Goal: Find specific page/section: Find specific page/section

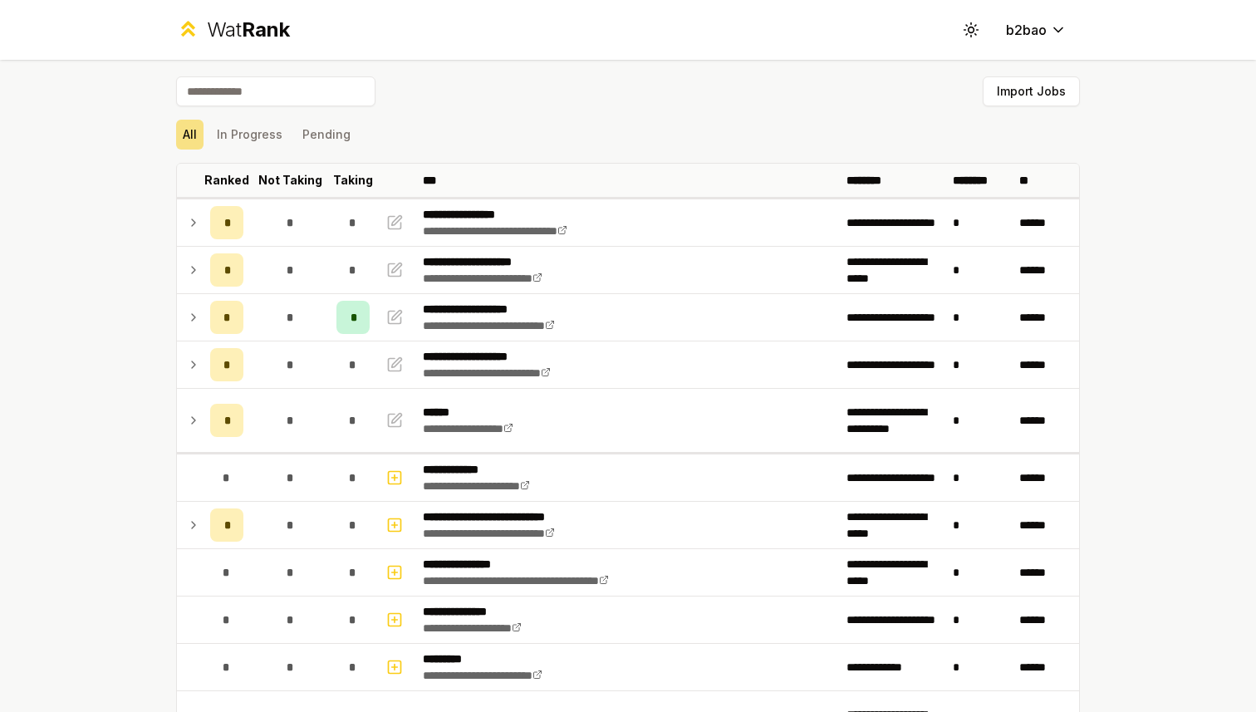
click at [215, 27] on div "Wat Rank" at bounding box center [248, 30] width 83 height 27
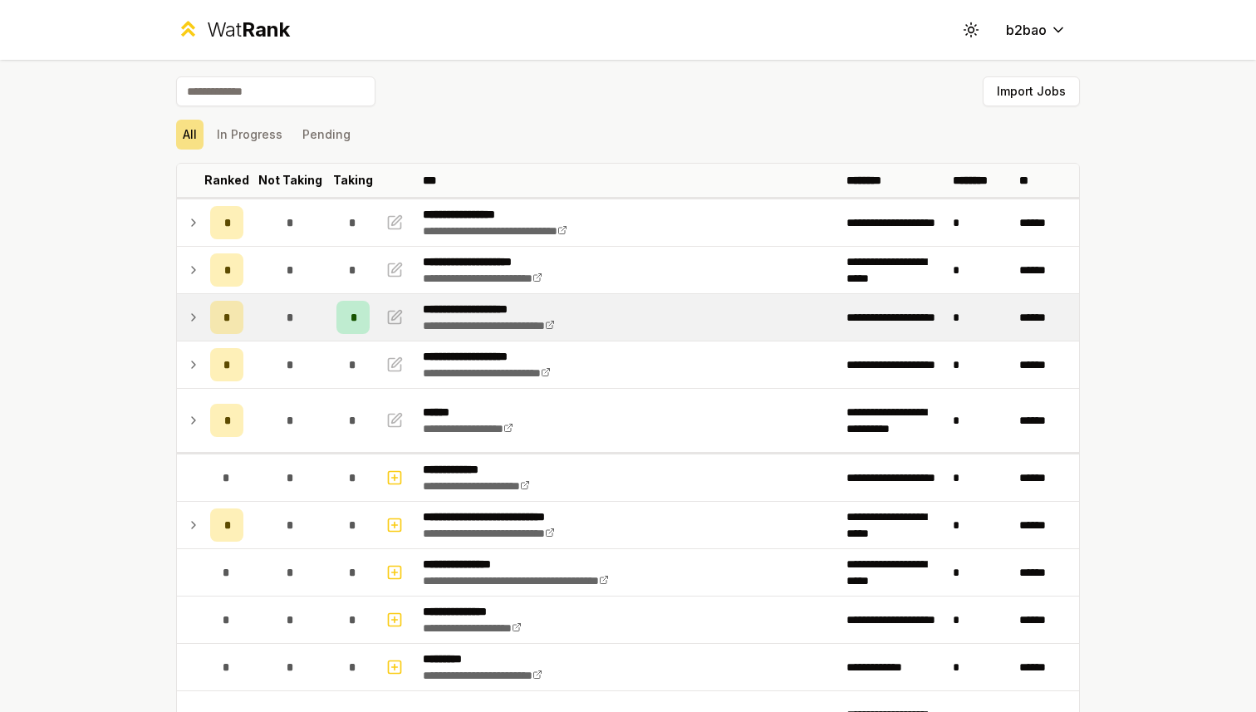
click at [191, 319] on icon at bounding box center [193, 317] width 13 height 20
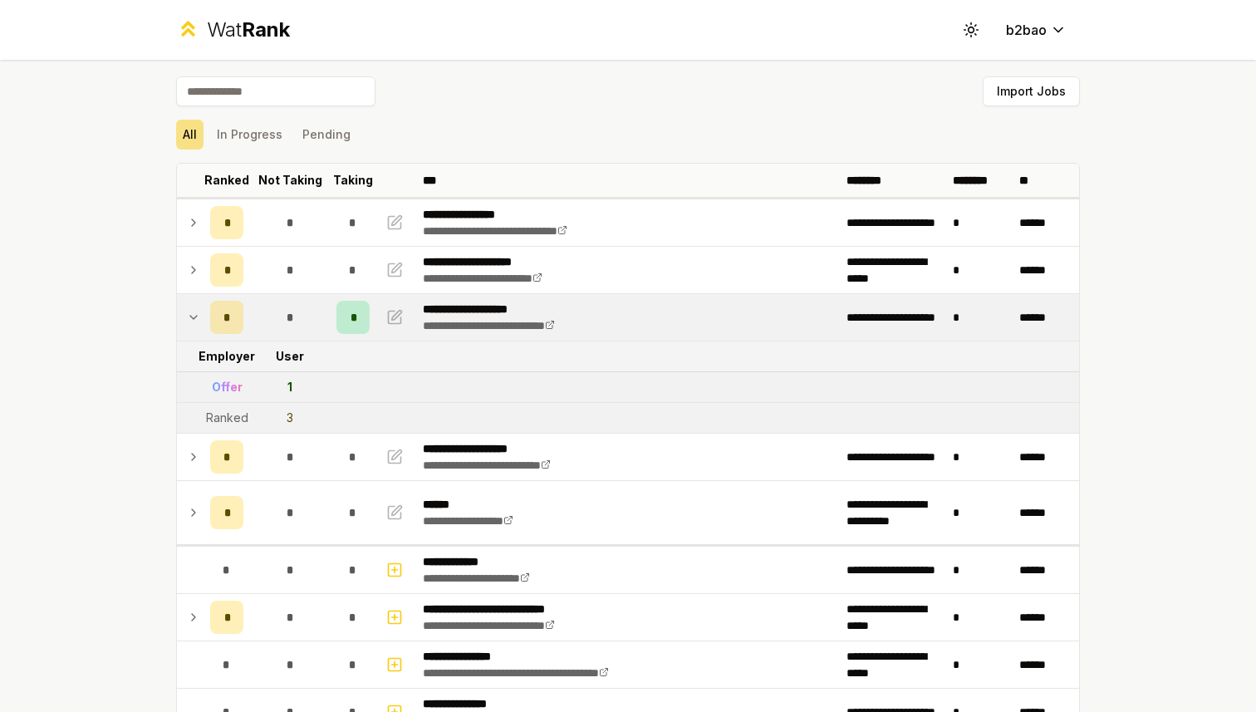
click at [191, 319] on icon at bounding box center [193, 317] width 13 height 20
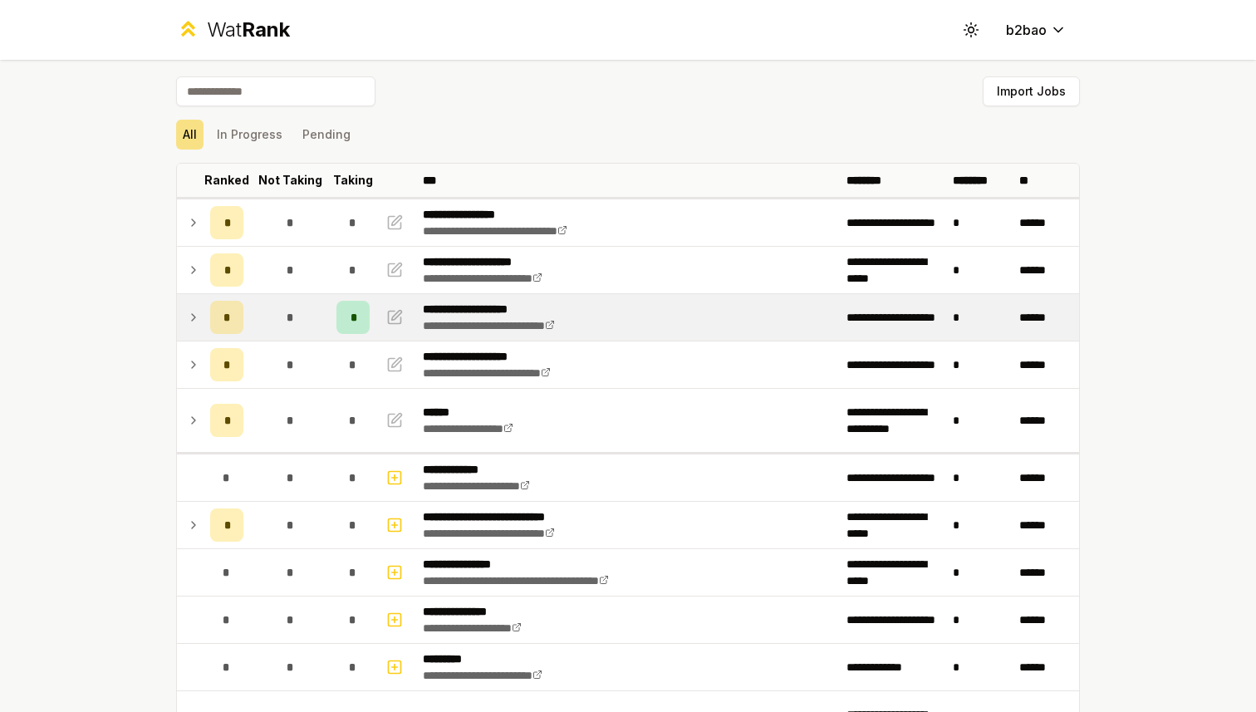
click at [215, 30] on div "Wat Rank" at bounding box center [248, 30] width 83 height 27
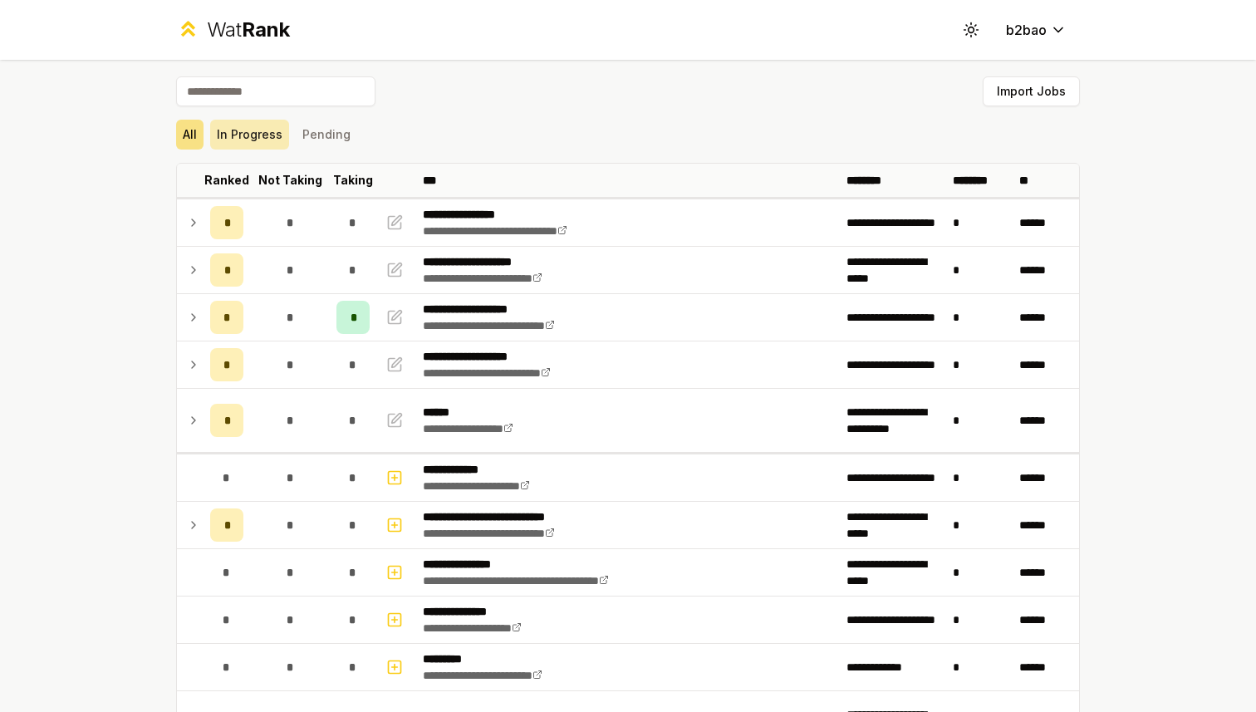
click at [255, 136] on button "In Progress" at bounding box center [249, 135] width 79 height 30
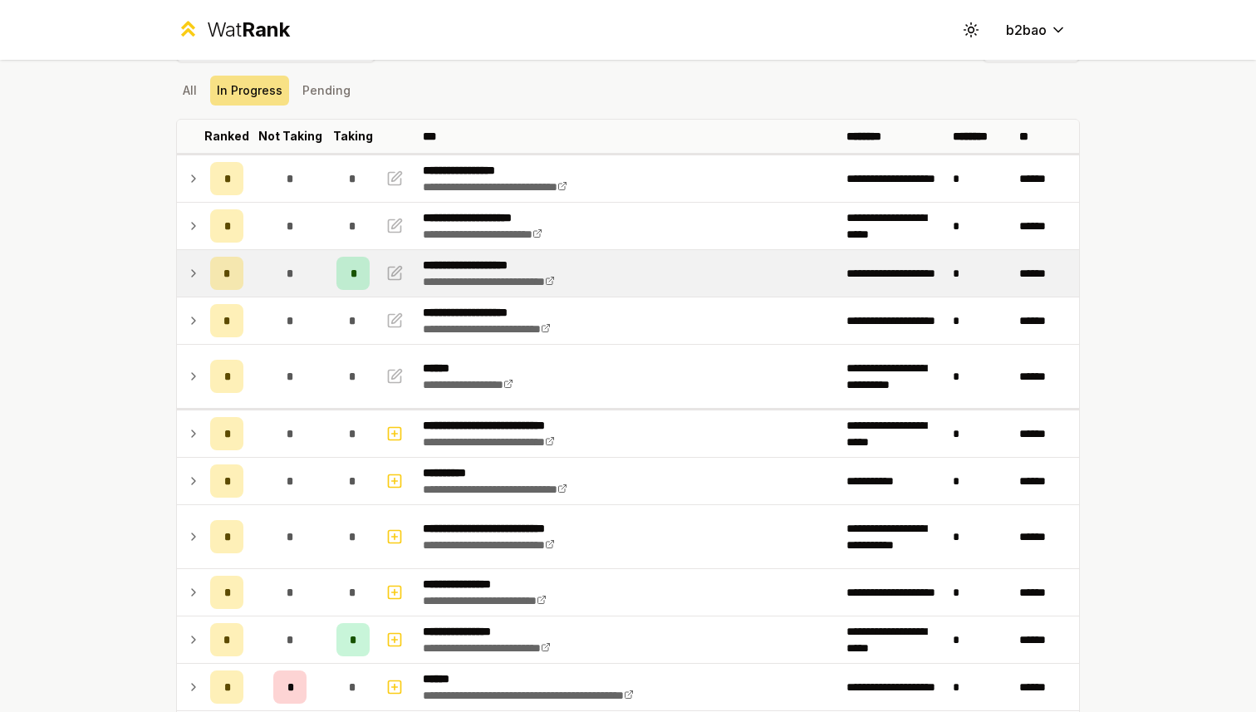
scroll to position [38, 0]
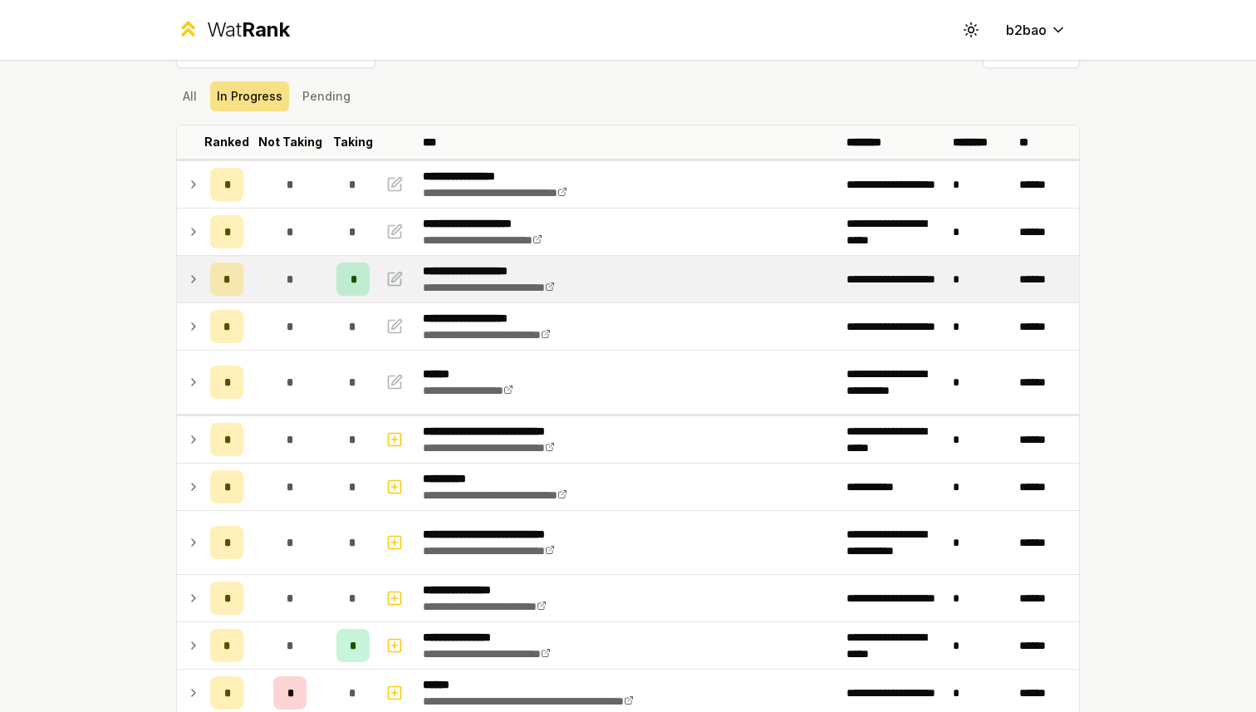
click at [197, 278] on icon at bounding box center [193, 279] width 13 height 20
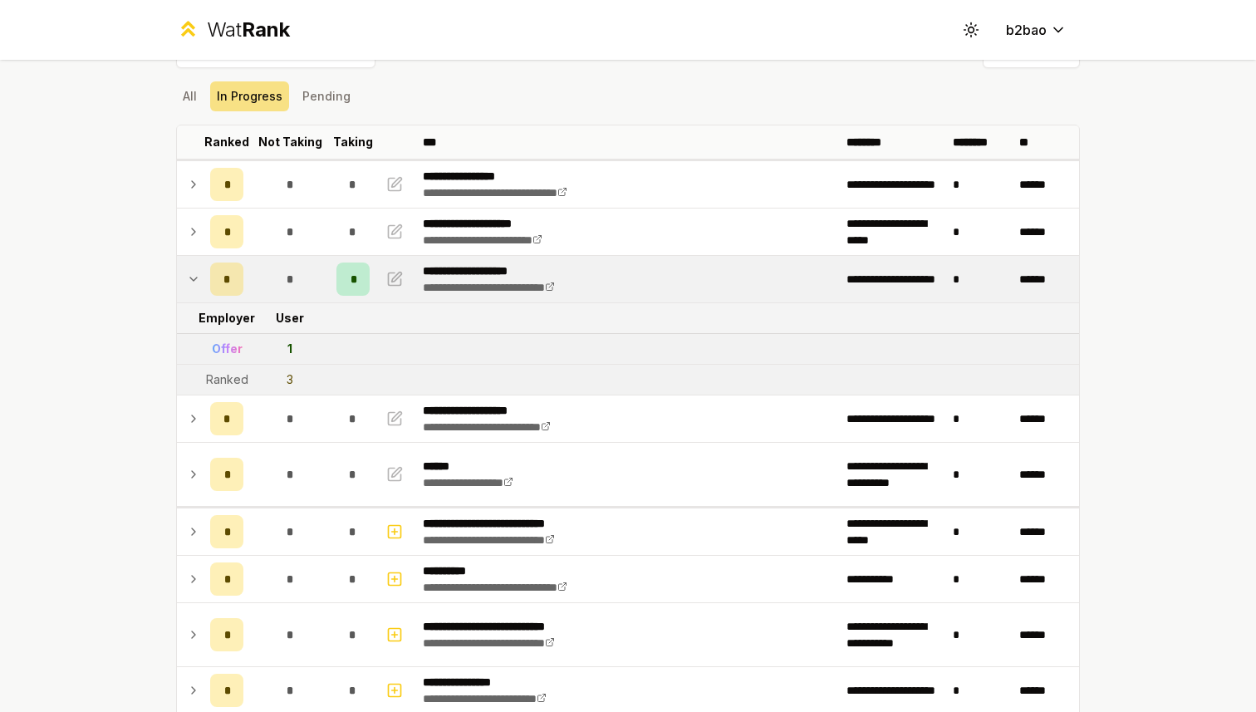
click at [196, 277] on icon at bounding box center [193, 278] width 7 height 3
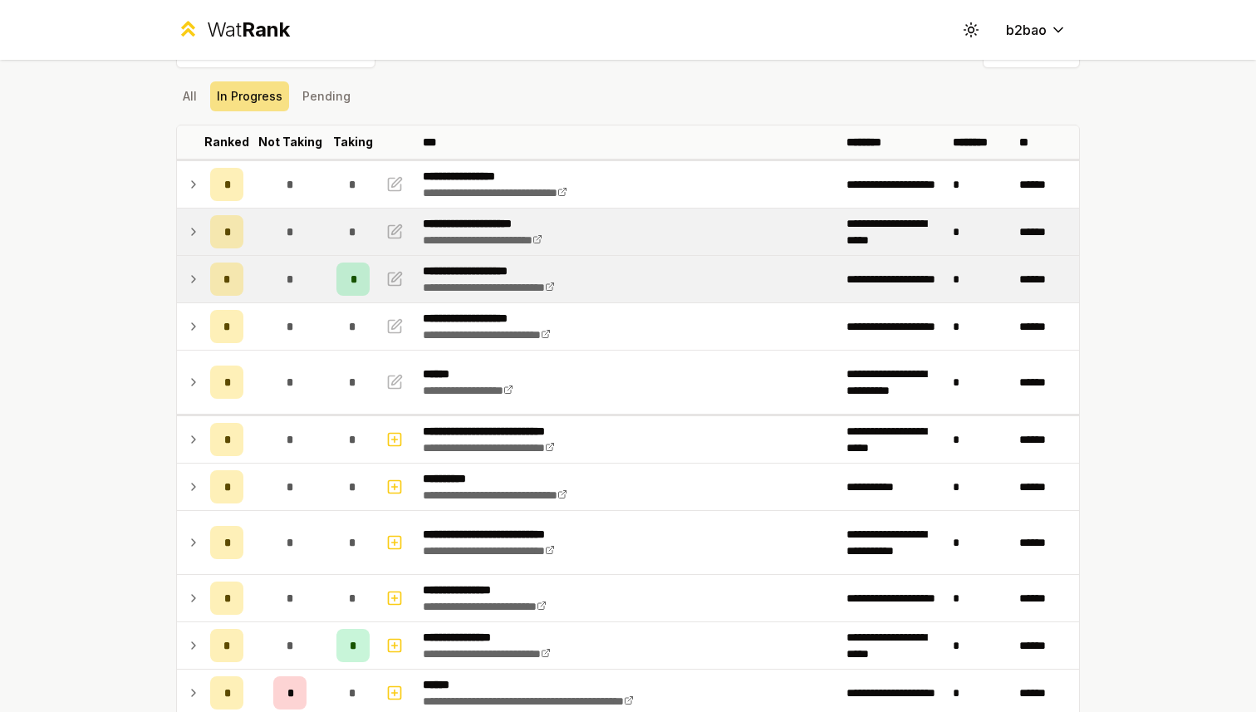
click at [198, 226] on icon at bounding box center [193, 232] width 13 height 20
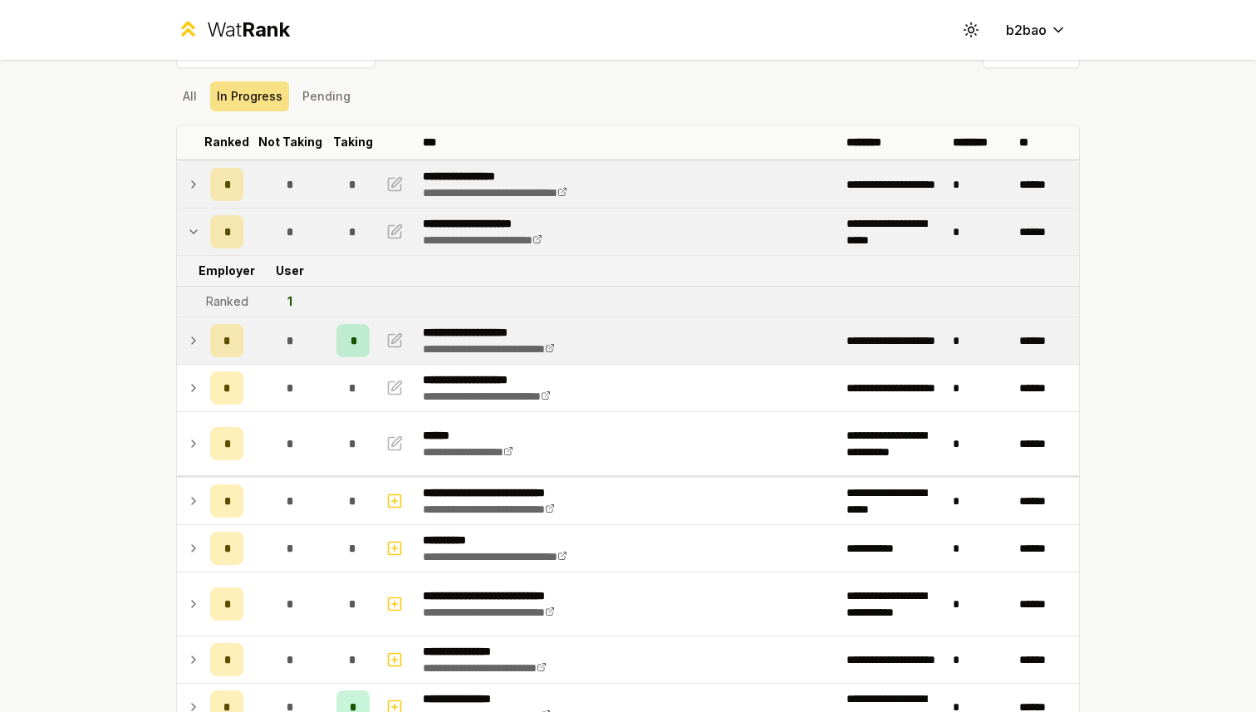
click at [187, 196] on td at bounding box center [190, 184] width 27 height 47
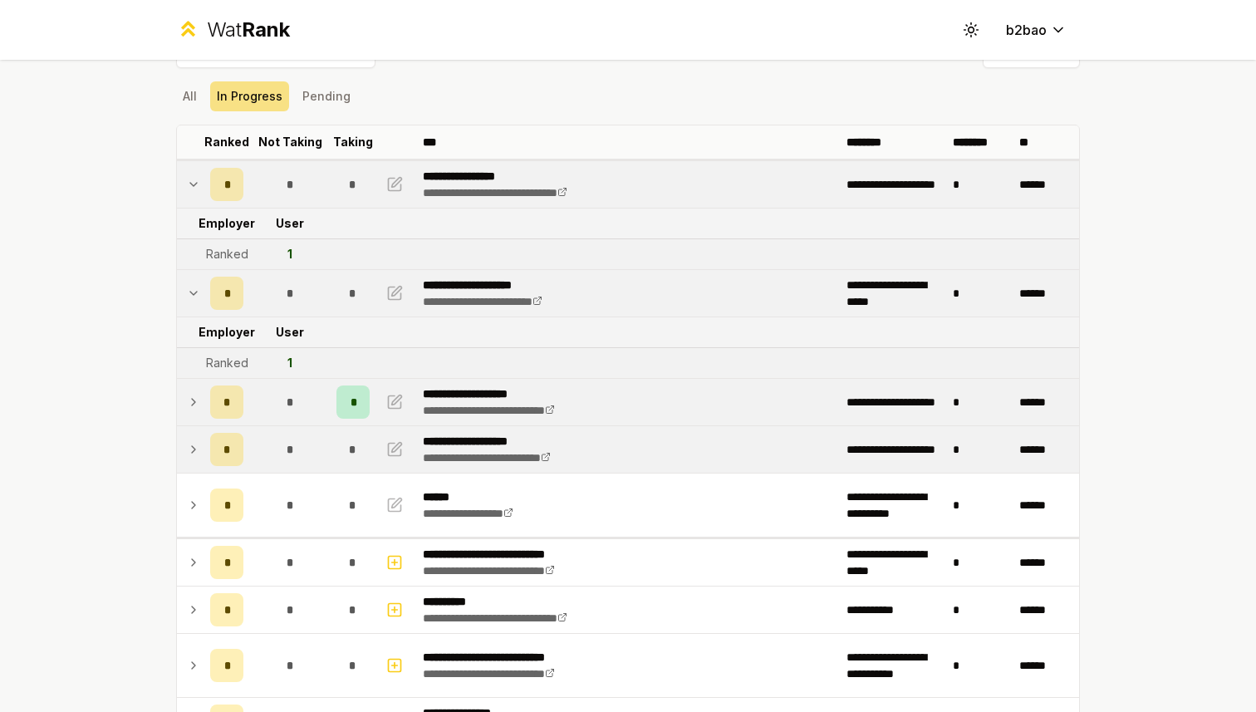
click at [195, 438] on td at bounding box center [190, 449] width 27 height 47
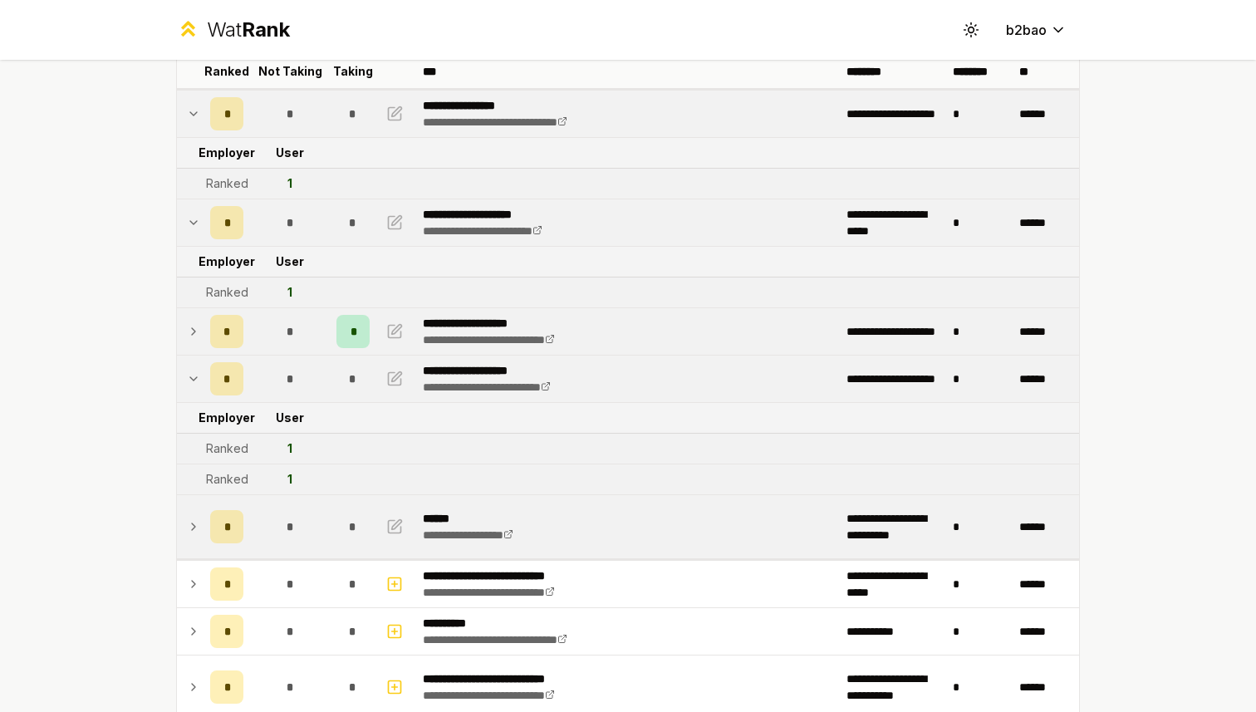
click at [199, 523] on icon at bounding box center [193, 527] width 13 height 20
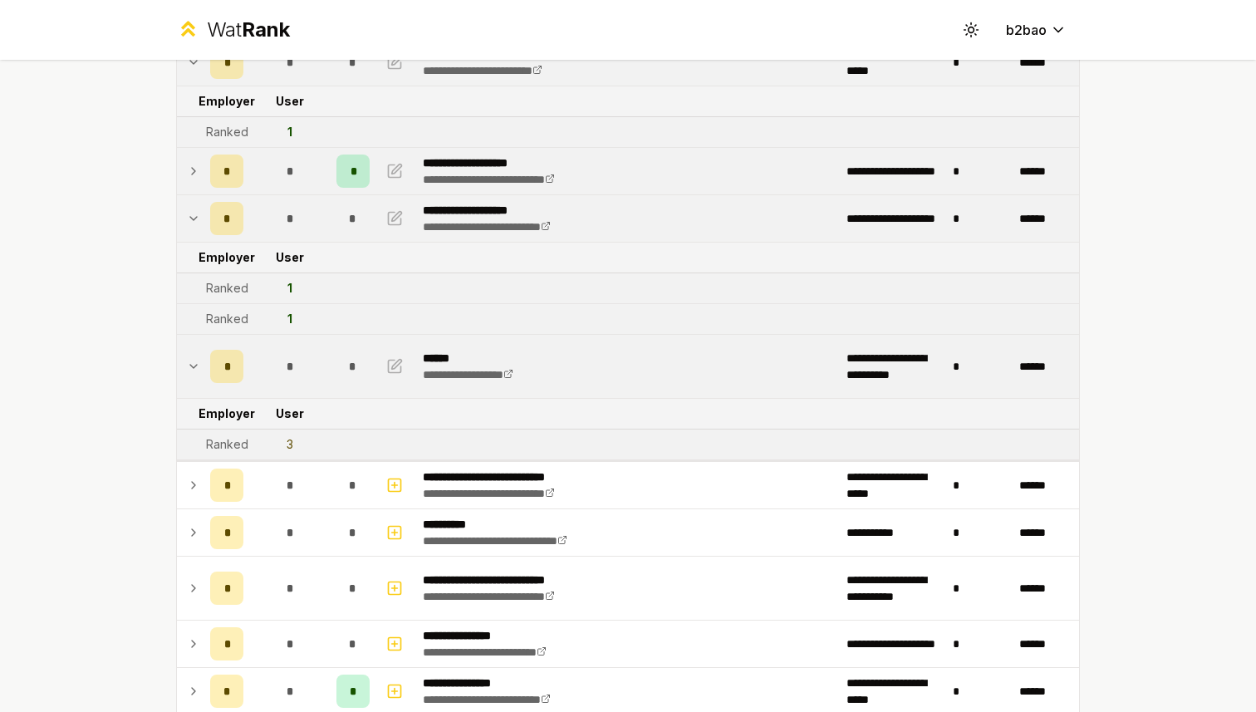
scroll to position [386, 0]
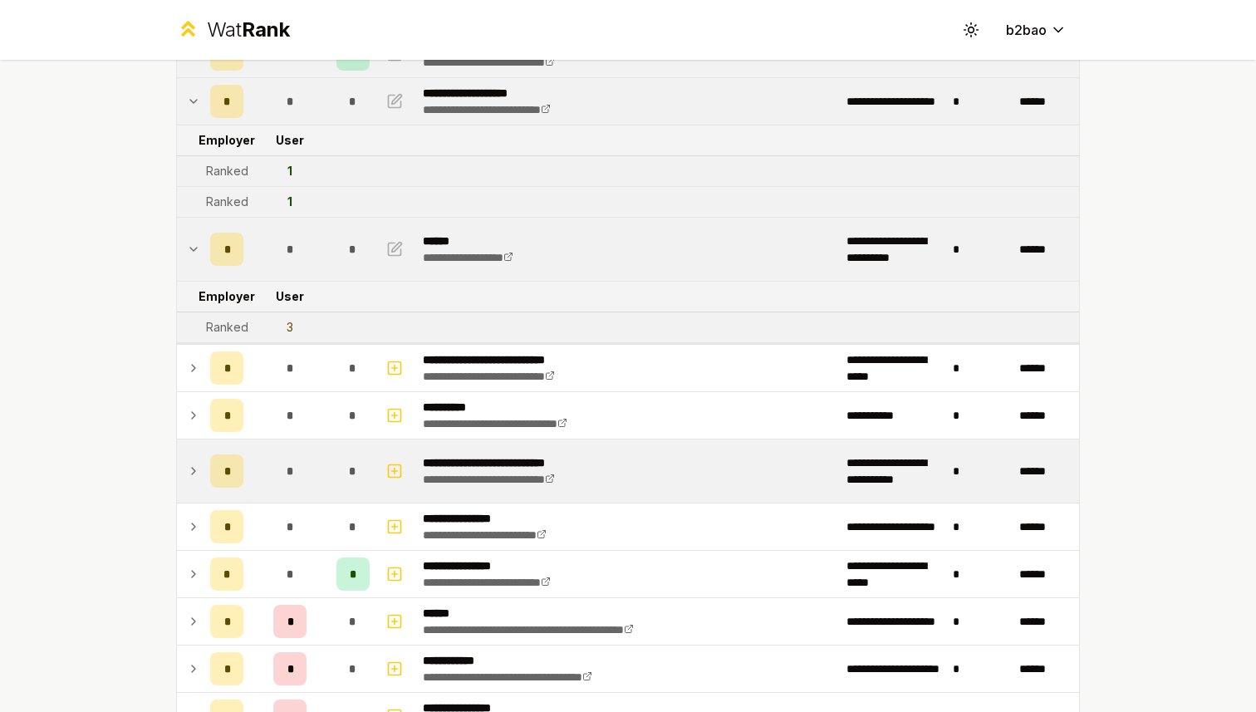
click at [192, 452] on td at bounding box center [190, 470] width 27 height 63
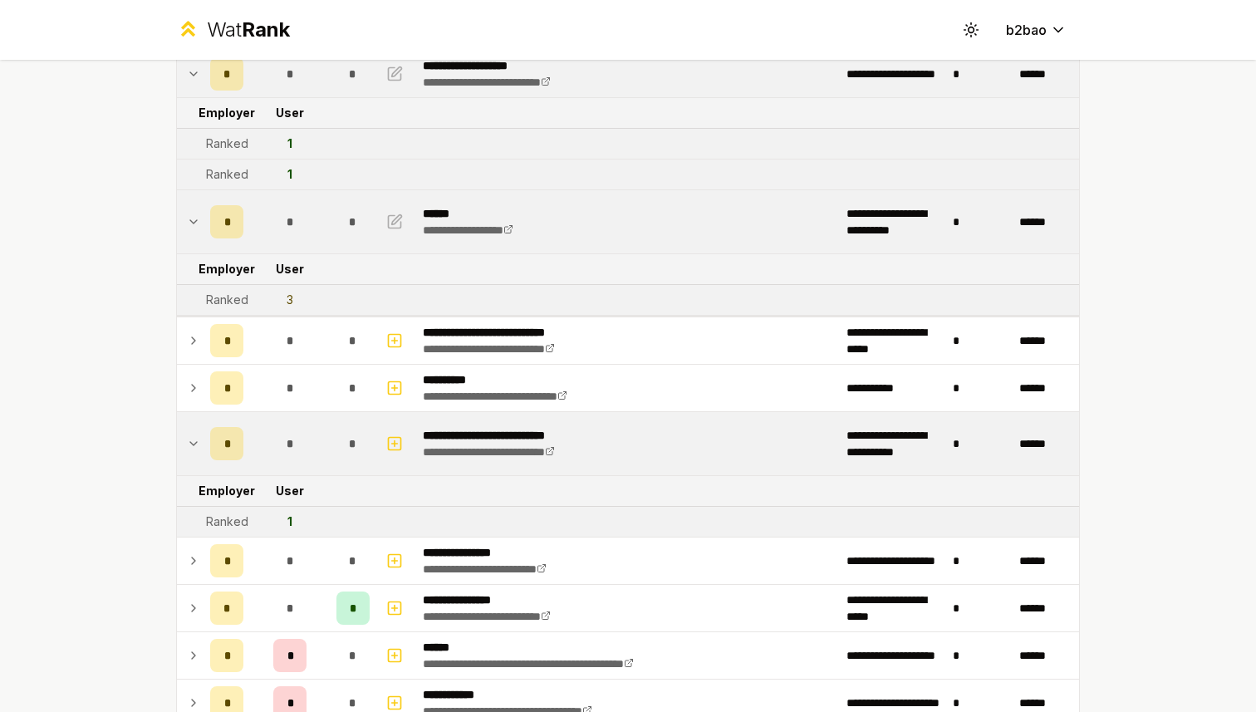
scroll to position [419, 0]
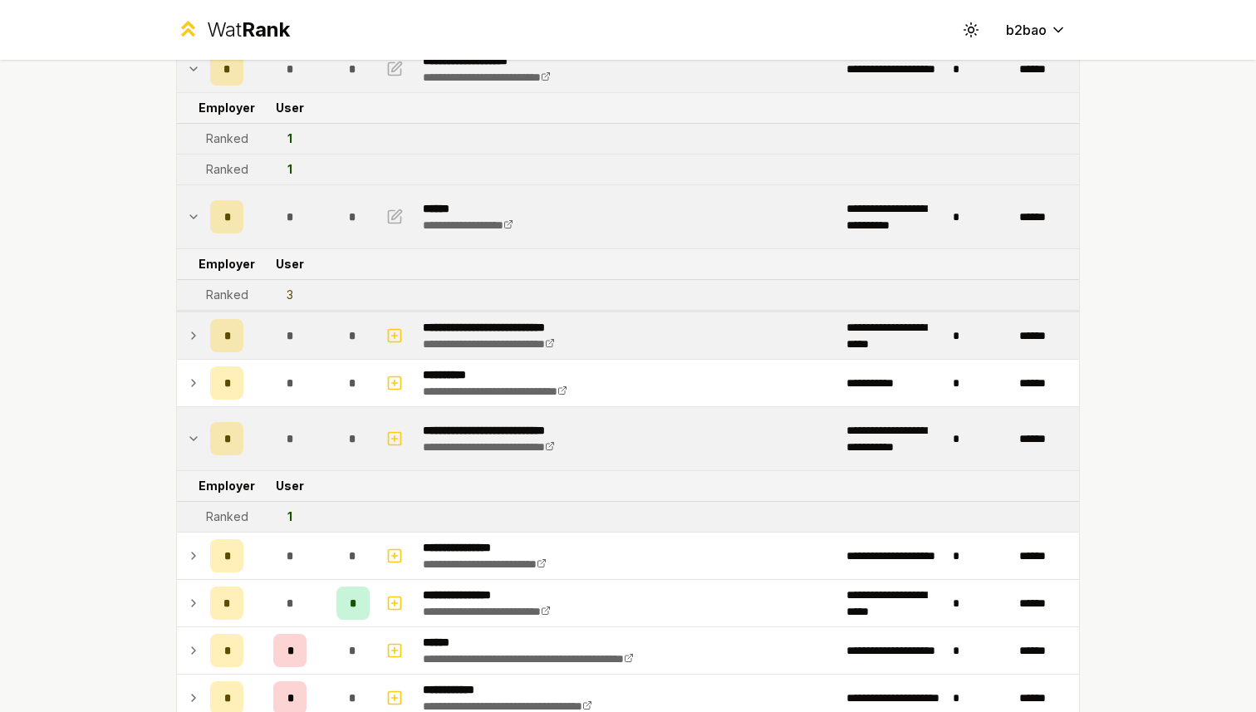
click at [201, 359] on tr "**********" at bounding box center [628, 335] width 902 height 49
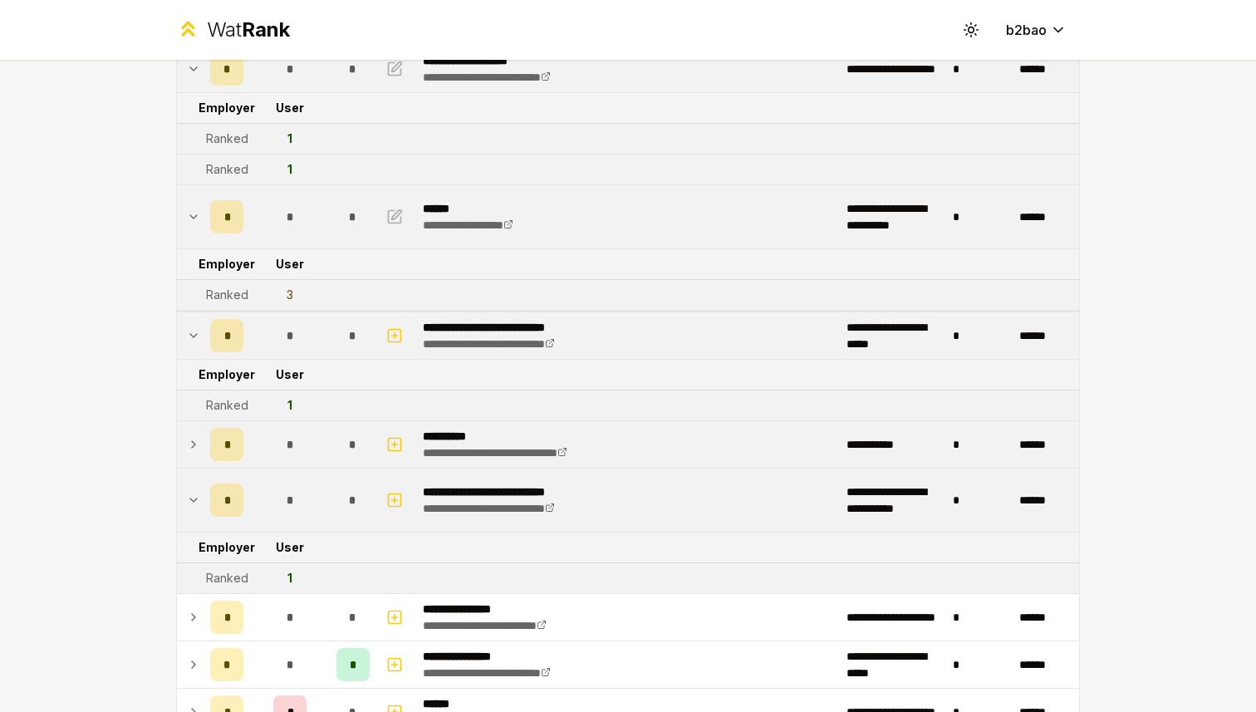
click at [192, 434] on icon at bounding box center [193, 444] width 13 height 20
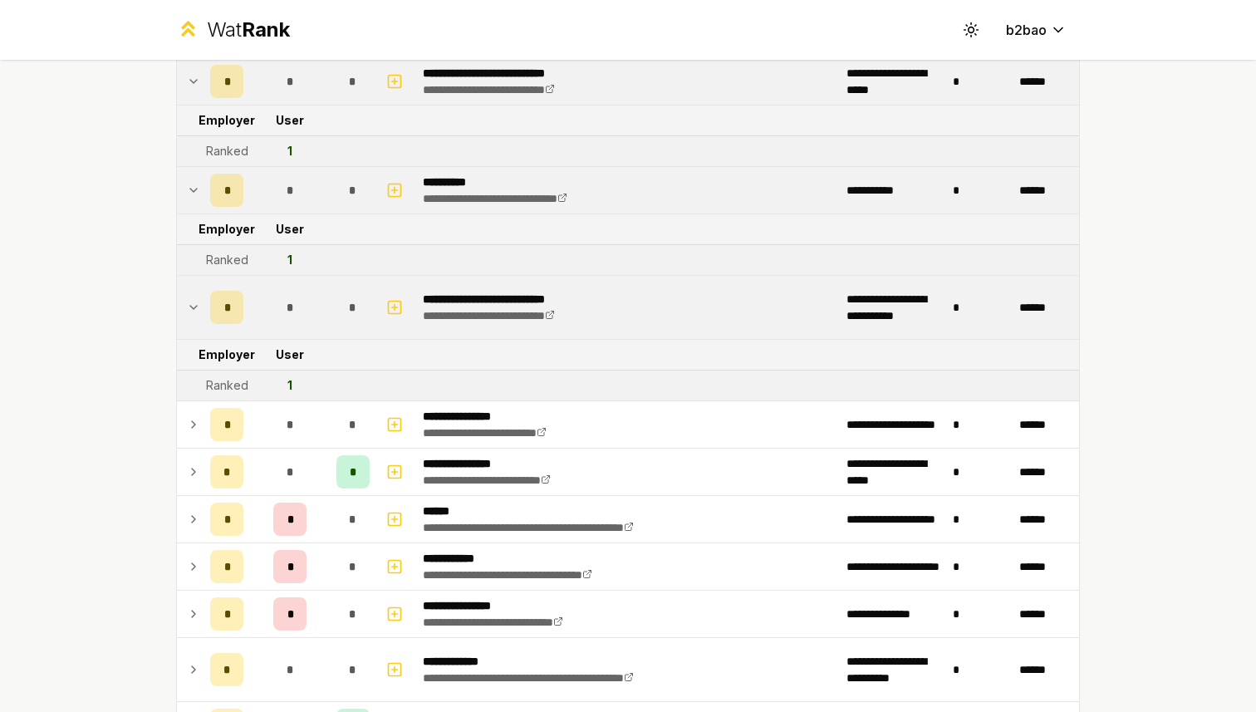
scroll to position [704, 0]
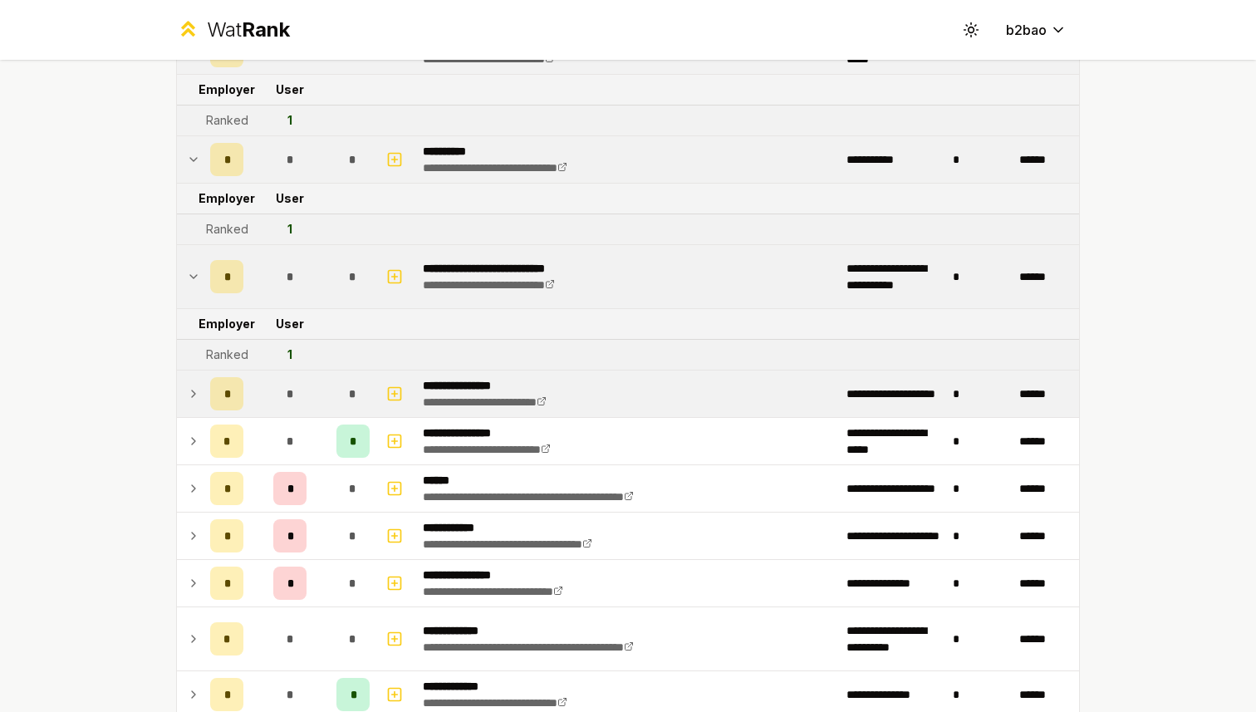
click at [195, 402] on icon at bounding box center [193, 394] width 13 height 20
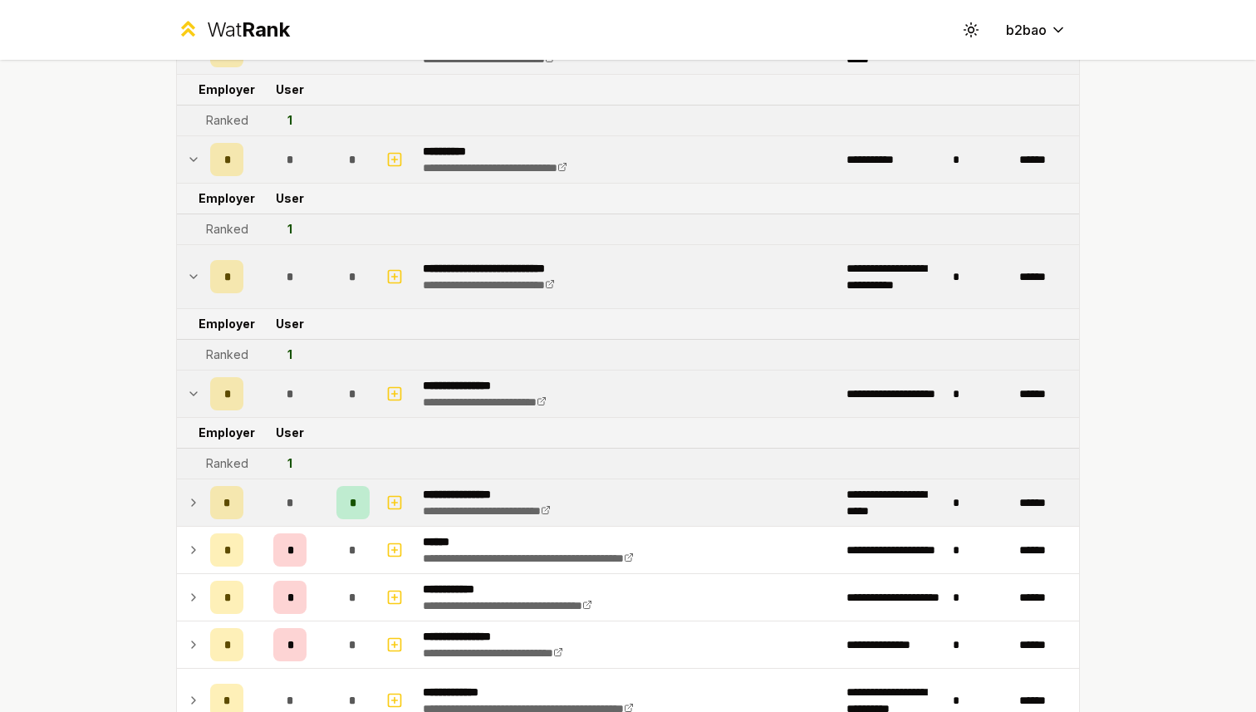
click at [202, 498] on td at bounding box center [190, 502] width 27 height 47
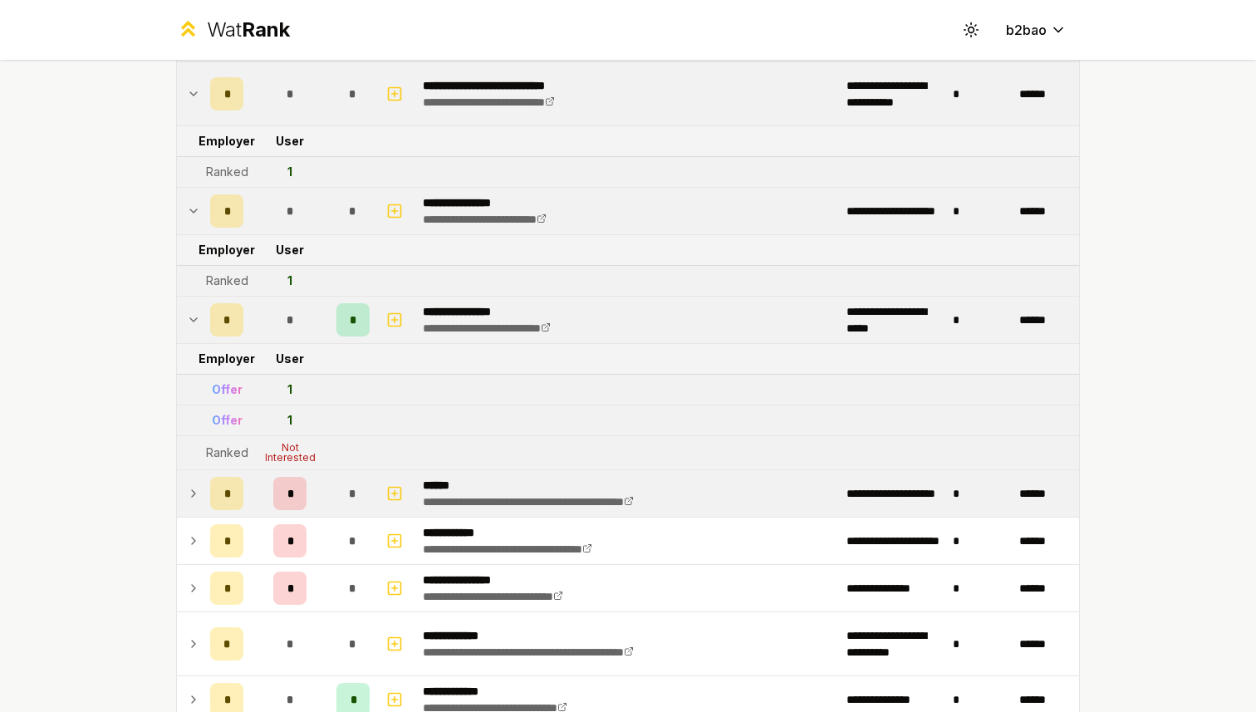
click at [201, 497] on td at bounding box center [190, 493] width 27 height 47
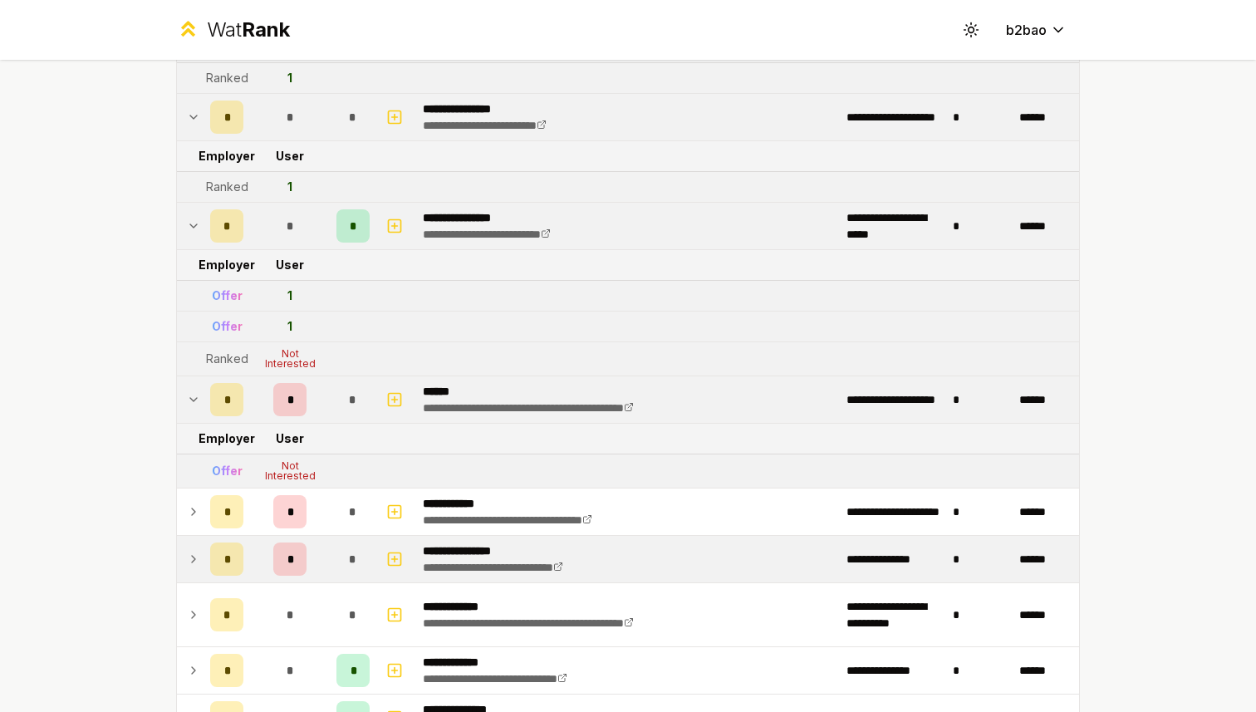
scroll to position [966, 0]
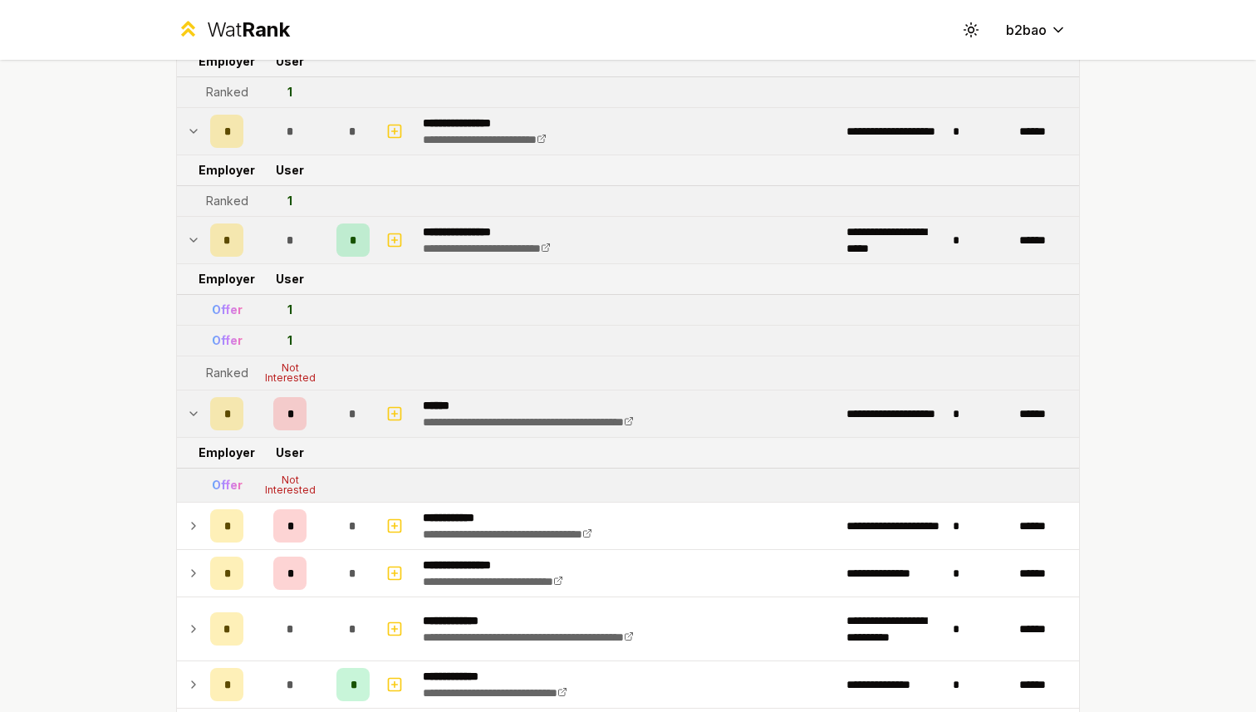
click at [194, 242] on icon at bounding box center [193, 240] width 13 height 20
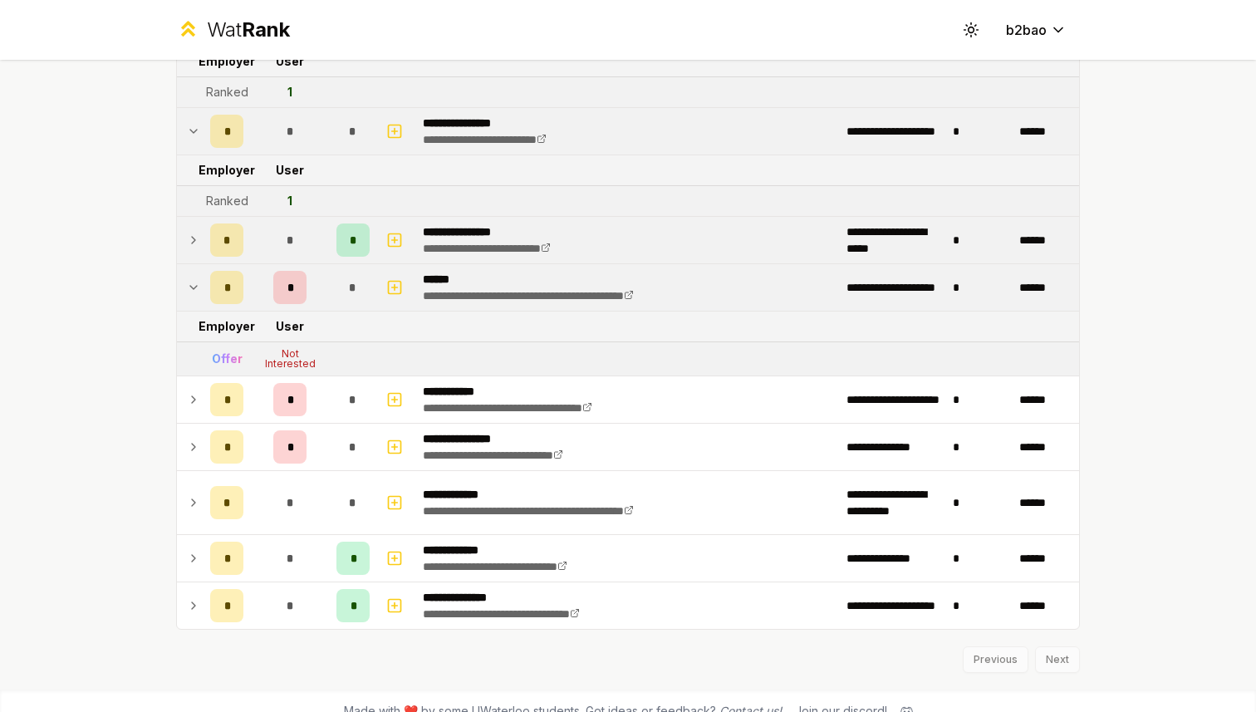
click at [194, 242] on icon at bounding box center [193, 240] width 13 height 20
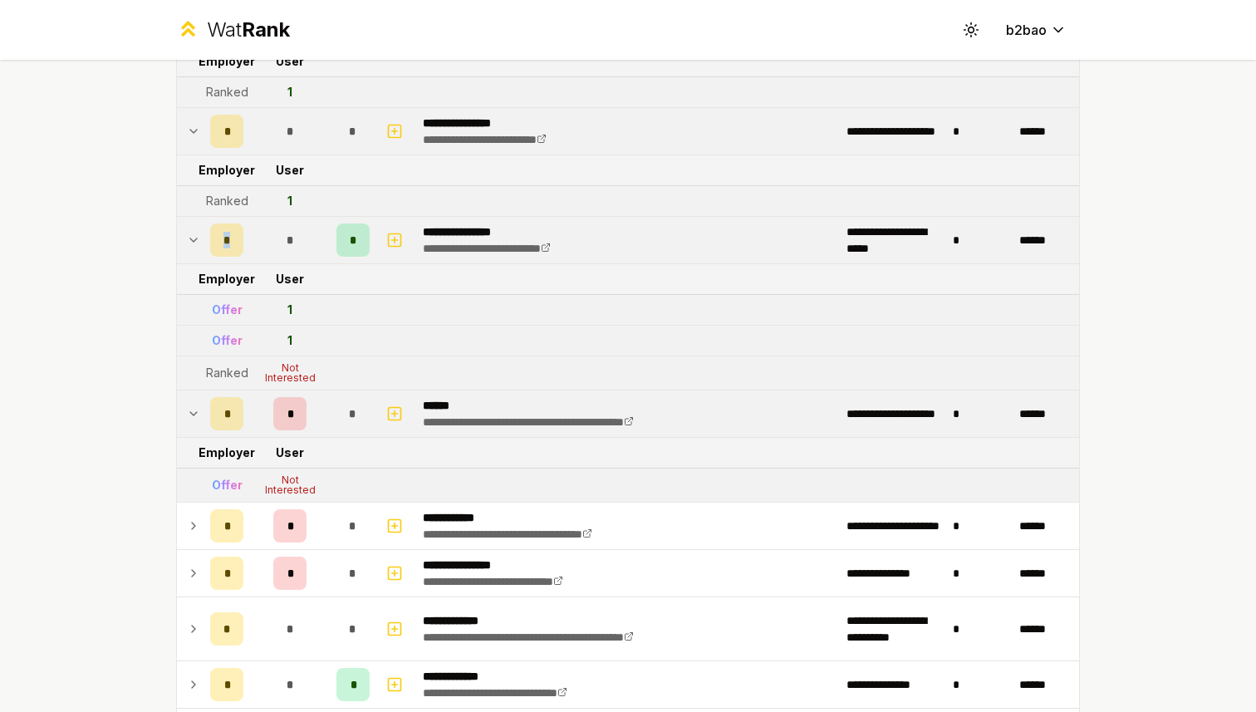
click at [194, 242] on icon at bounding box center [193, 240] width 13 height 20
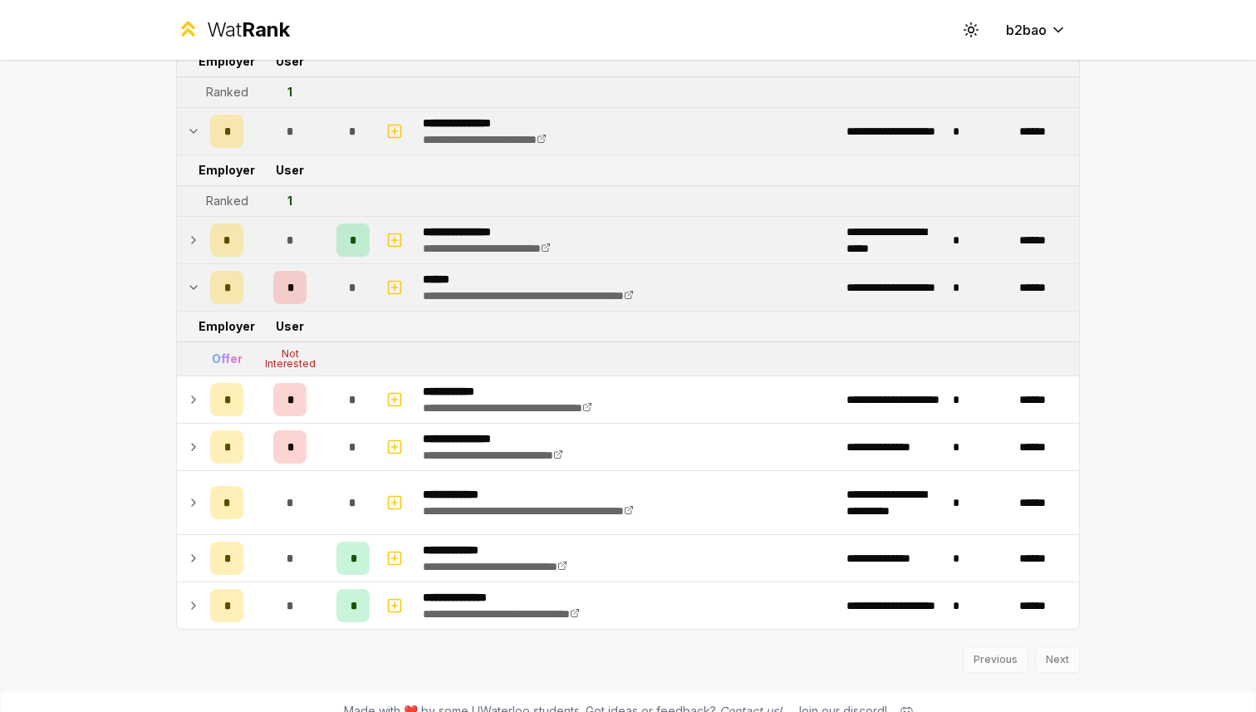
click at [191, 243] on icon at bounding box center [193, 240] width 13 height 20
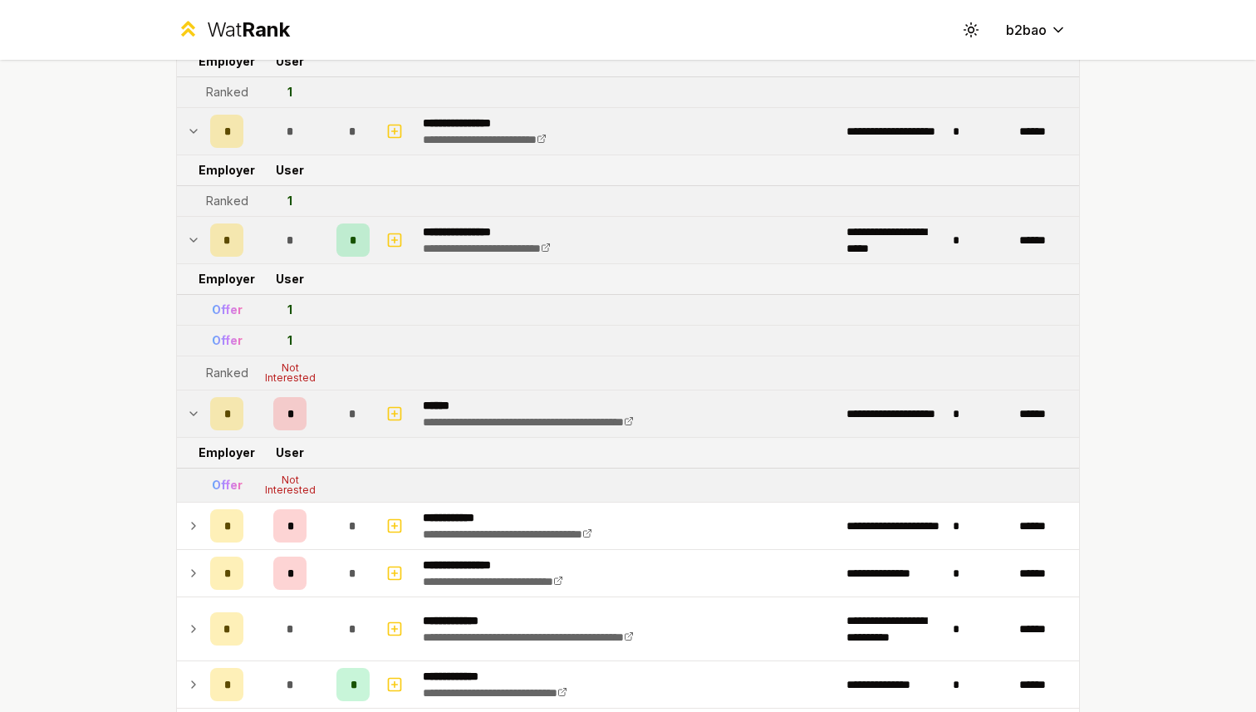
click at [193, 121] on icon at bounding box center [193, 131] width 13 height 20
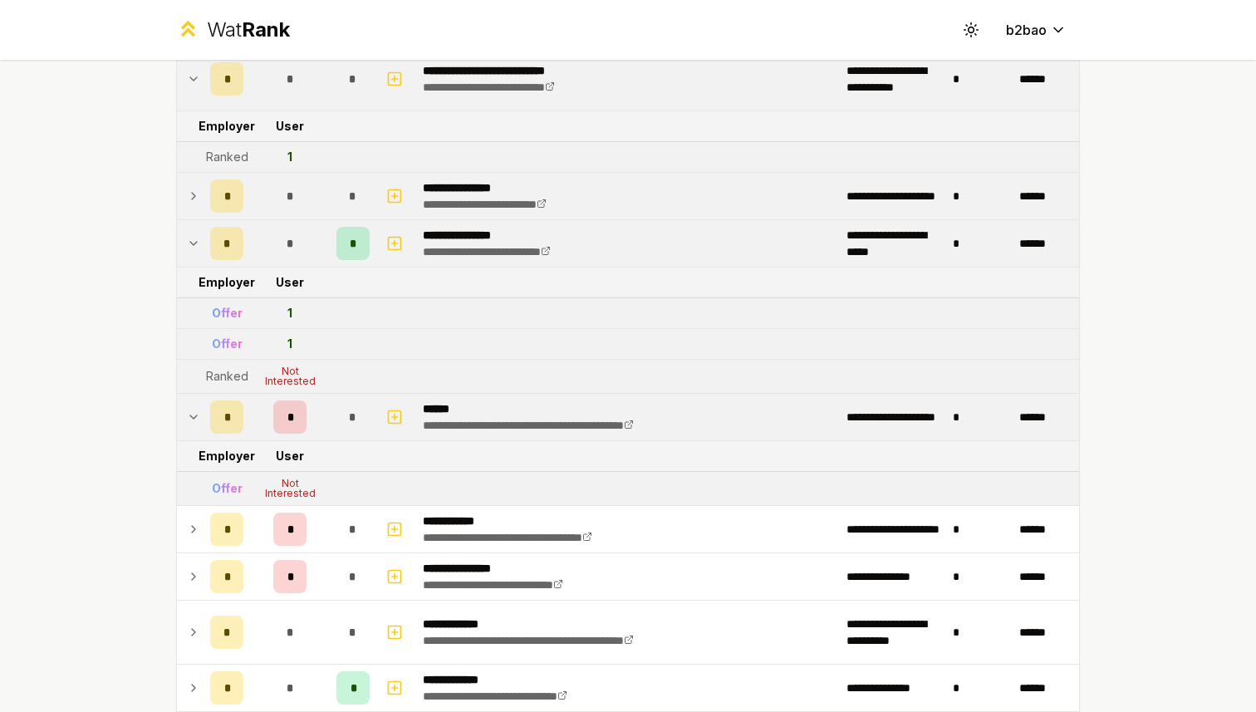
scroll to position [892, 0]
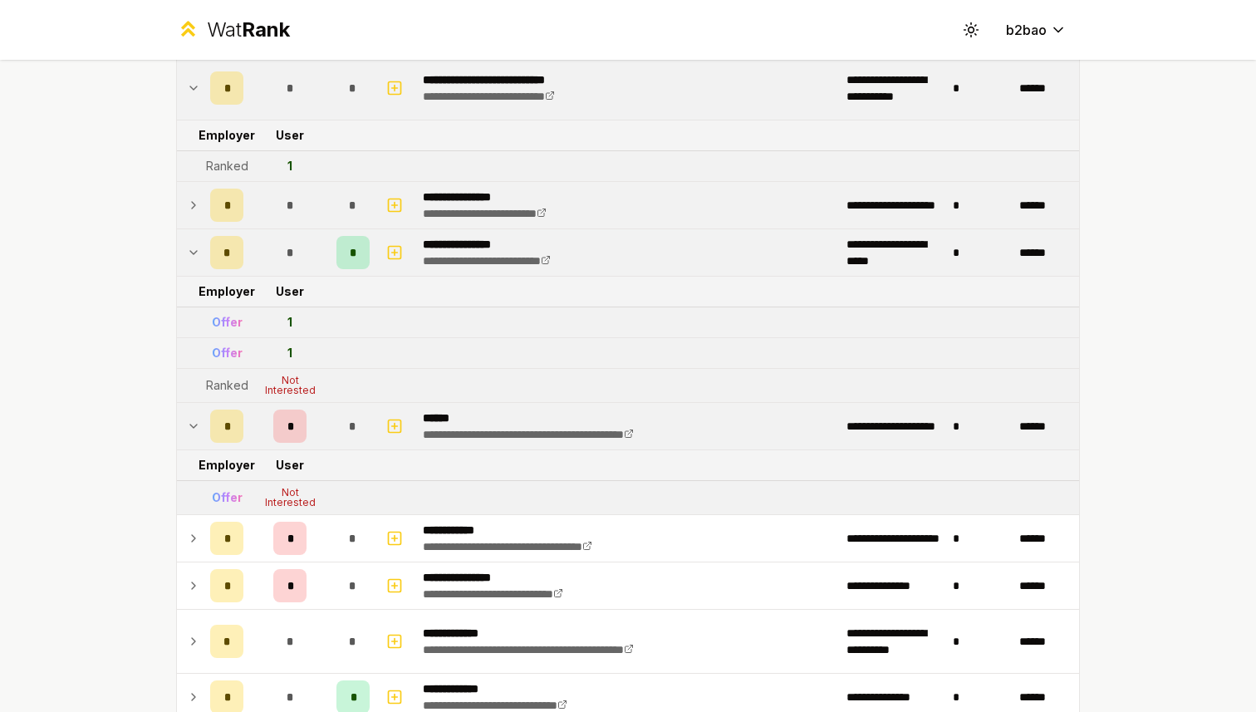
click at [193, 85] on icon at bounding box center [193, 88] width 13 height 20
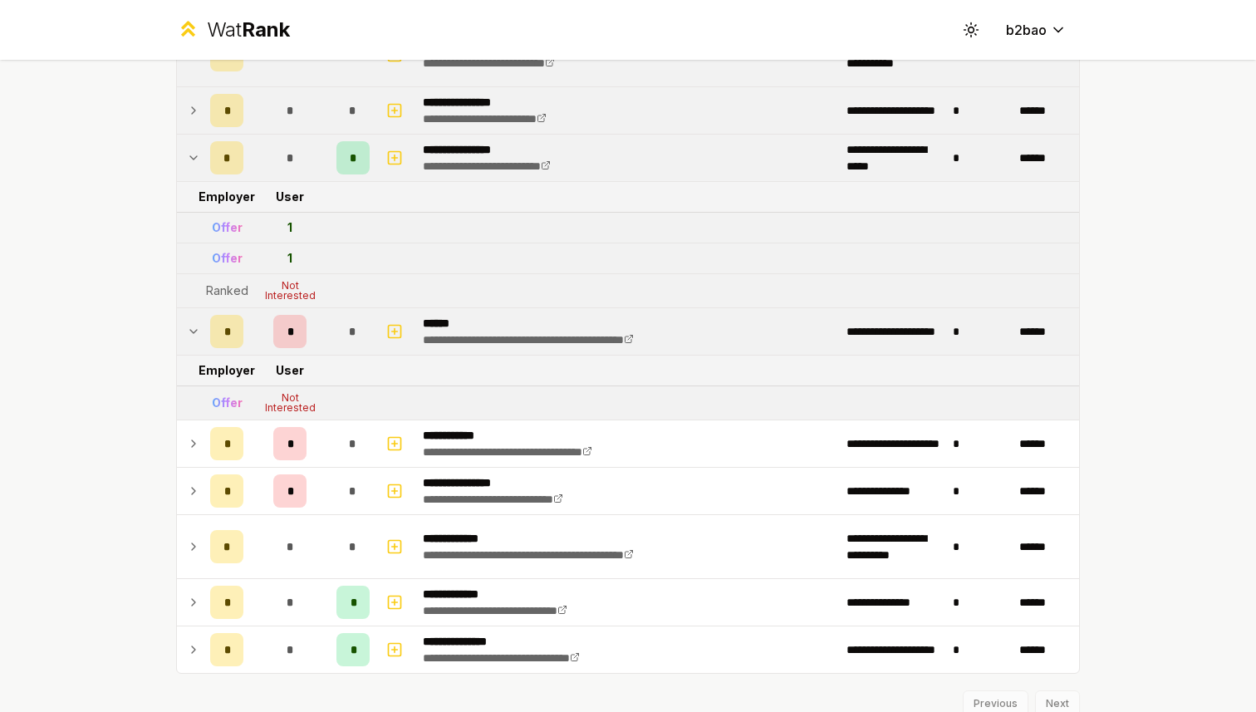
scroll to position [990, 0]
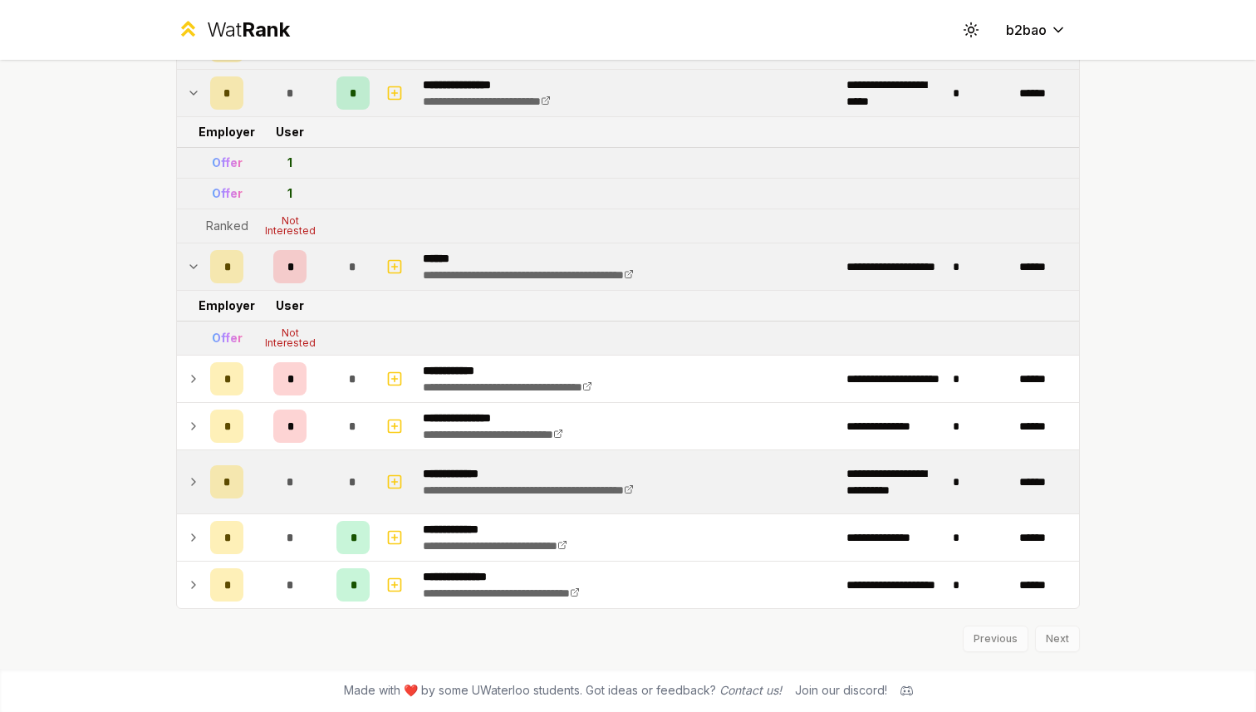
click at [199, 476] on icon at bounding box center [193, 482] width 13 height 20
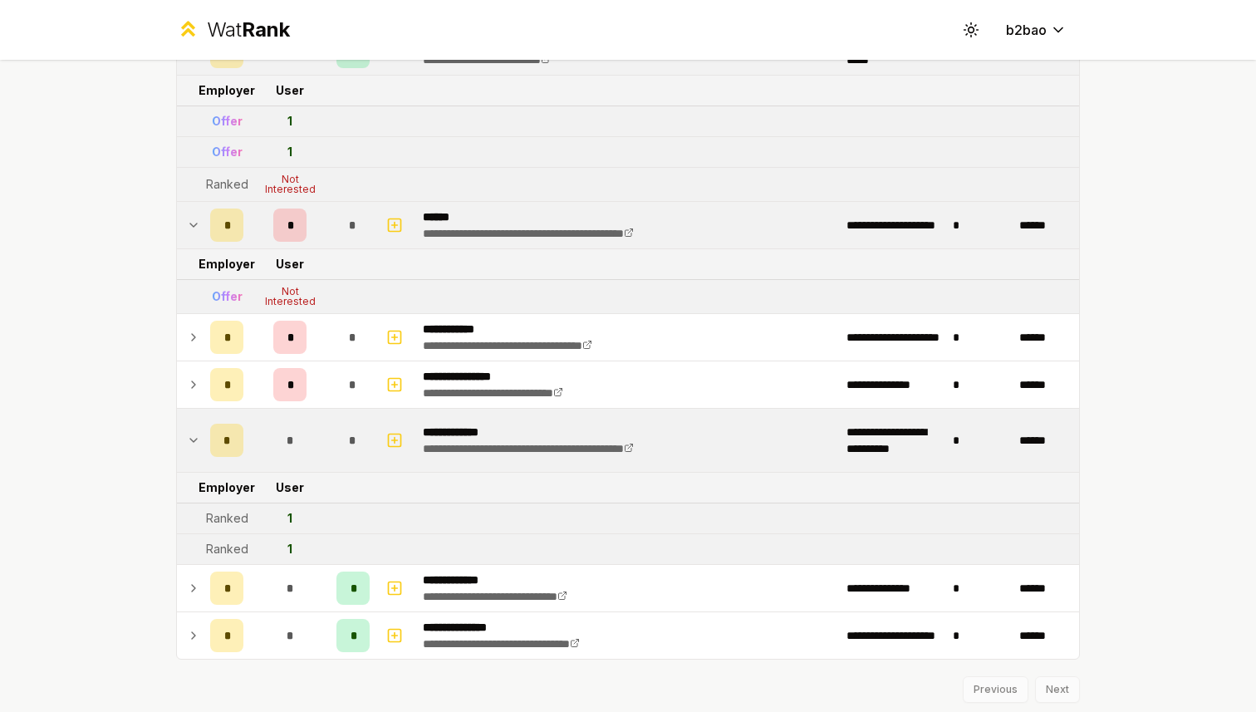
scroll to position [1082, 0]
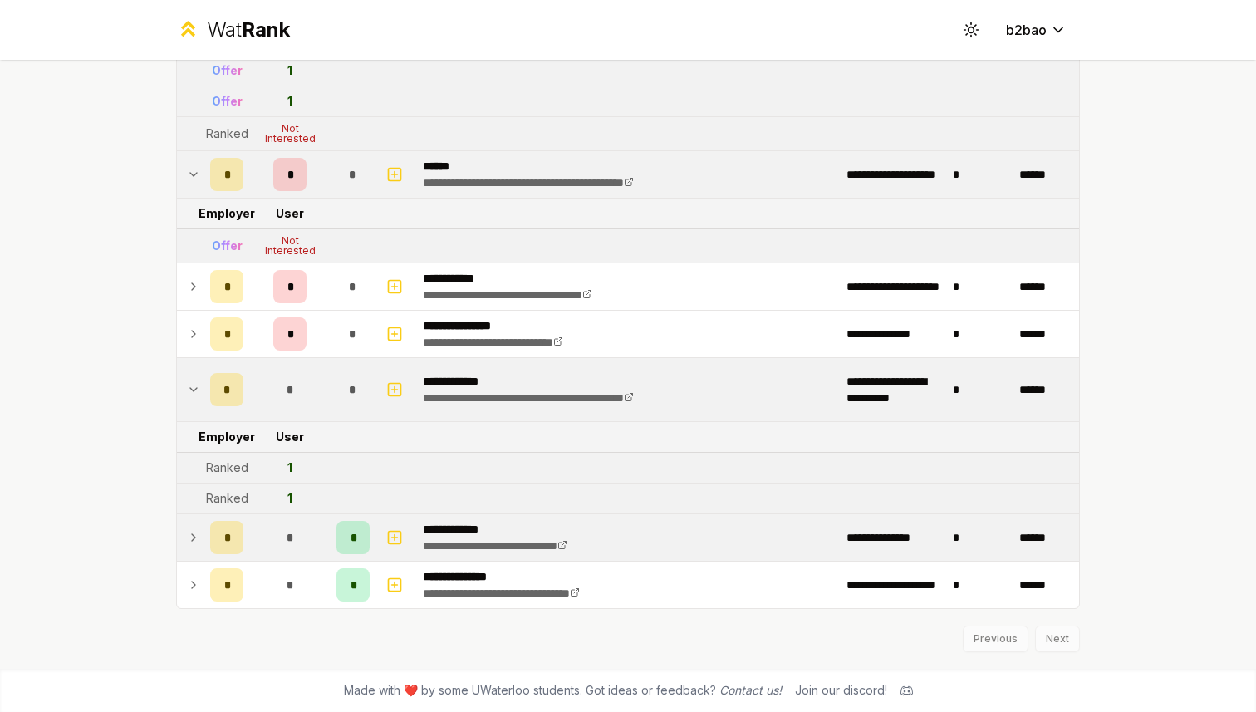
click at [192, 542] on icon at bounding box center [193, 538] width 13 height 20
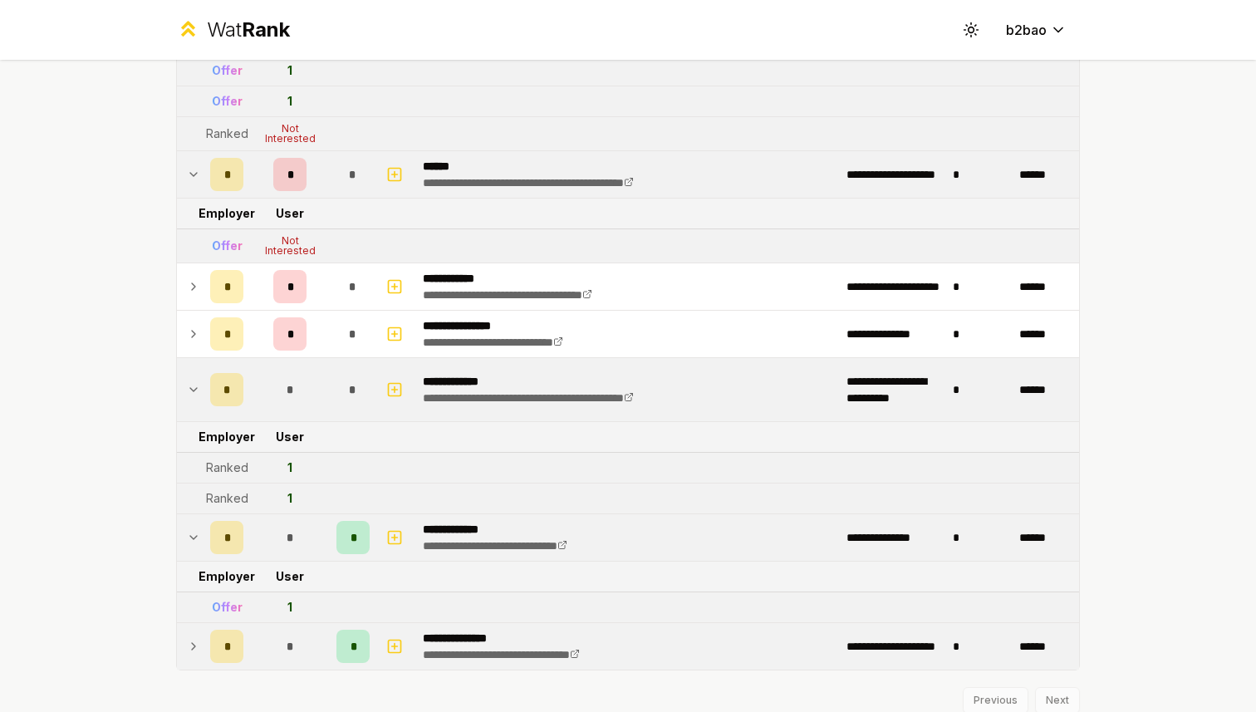
click at [197, 641] on icon at bounding box center [193, 646] width 13 height 20
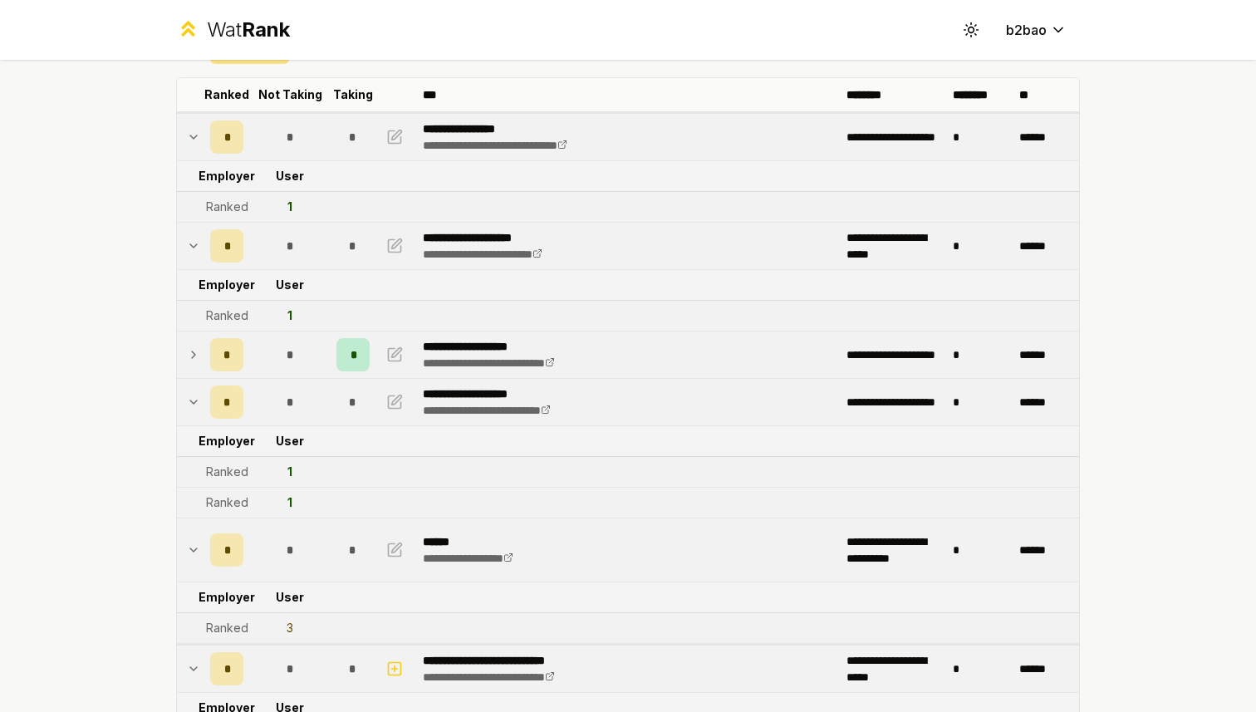
scroll to position [0, 0]
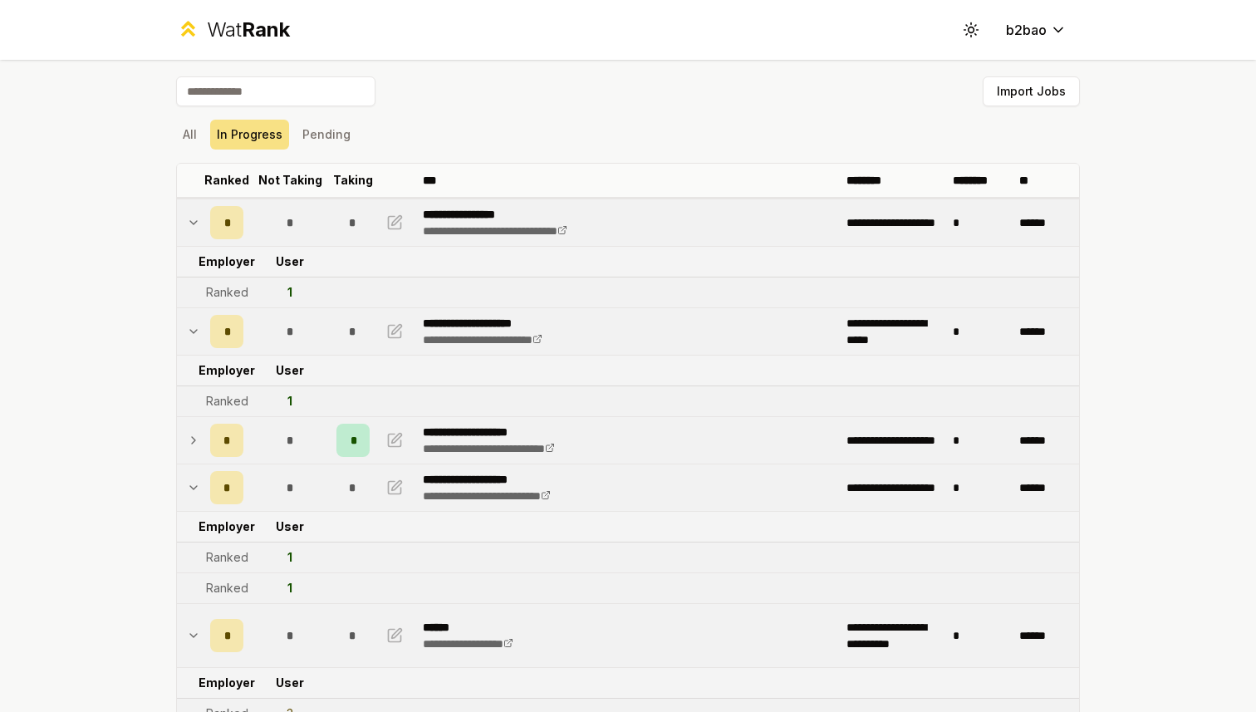
click at [195, 438] on icon at bounding box center [193, 440] width 13 height 20
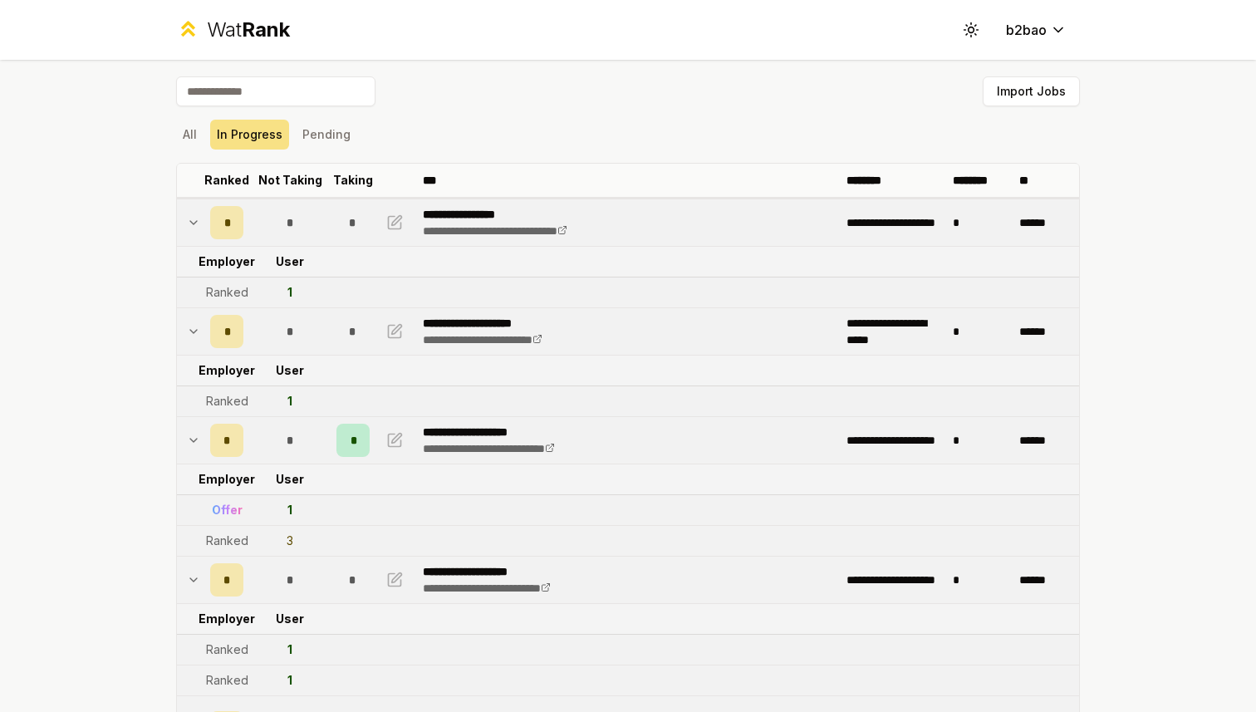
click at [194, 337] on icon at bounding box center [193, 332] width 13 height 20
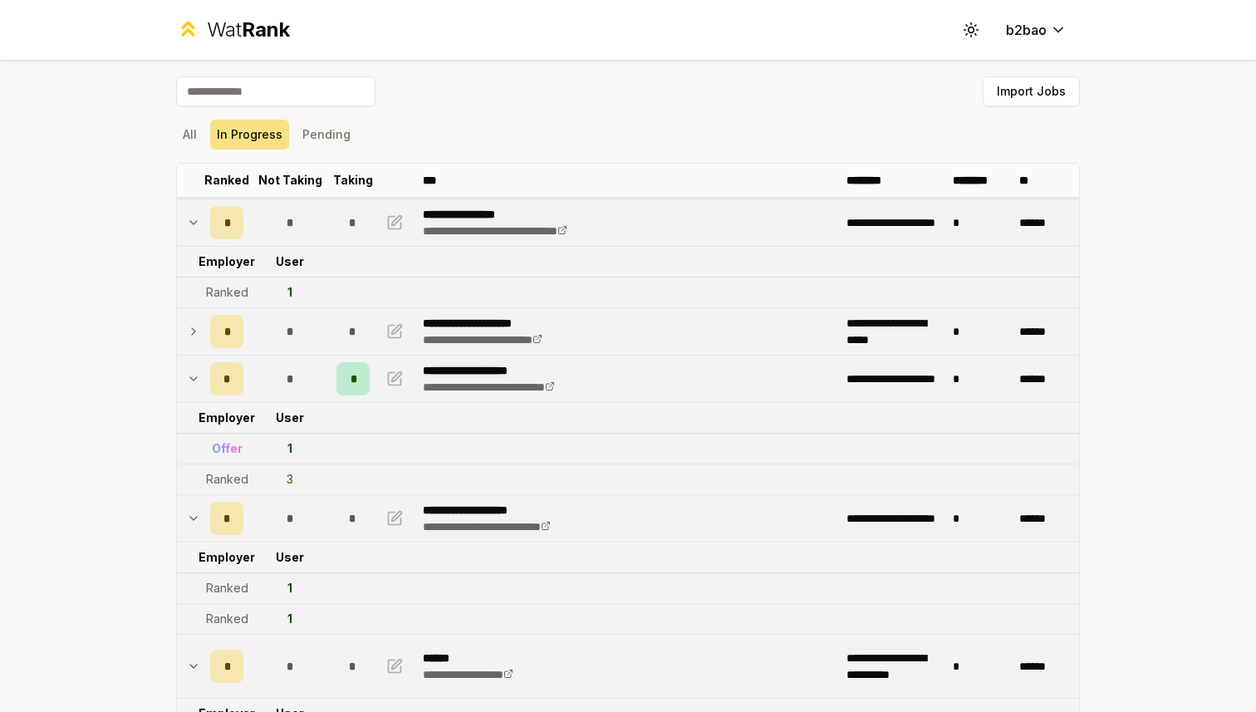
click at [228, 43] on div "Wat Rank Toggle theme b2bao" at bounding box center [628, 30] width 957 height 60
click at [226, 35] on div "Wat Rank" at bounding box center [248, 30] width 83 height 27
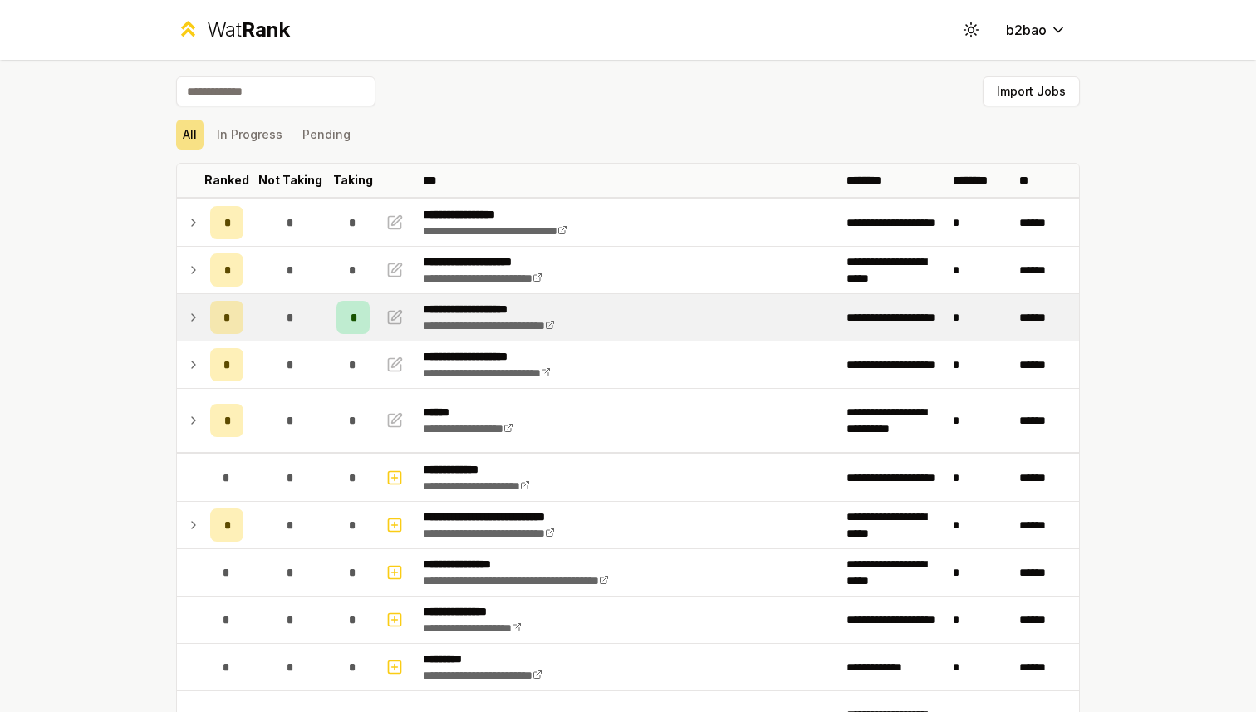
click at [188, 319] on icon at bounding box center [193, 317] width 13 height 20
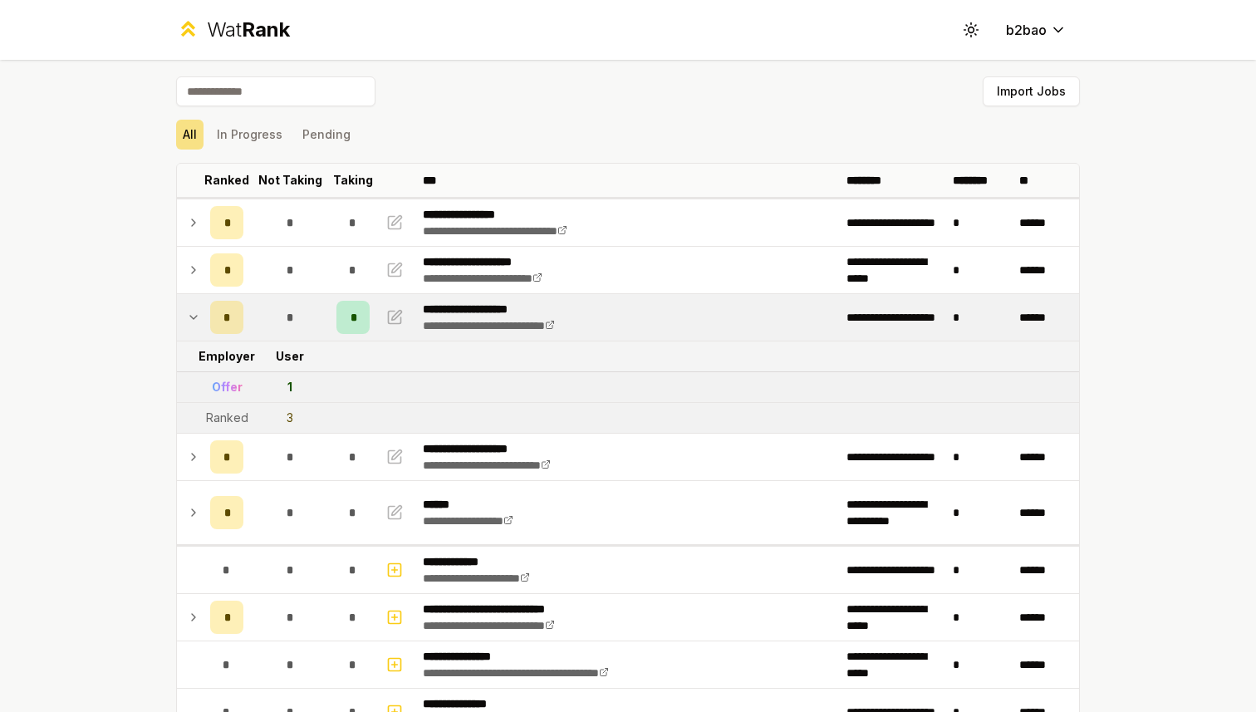
click at [190, 319] on icon at bounding box center [193, 317] width 13 height 20
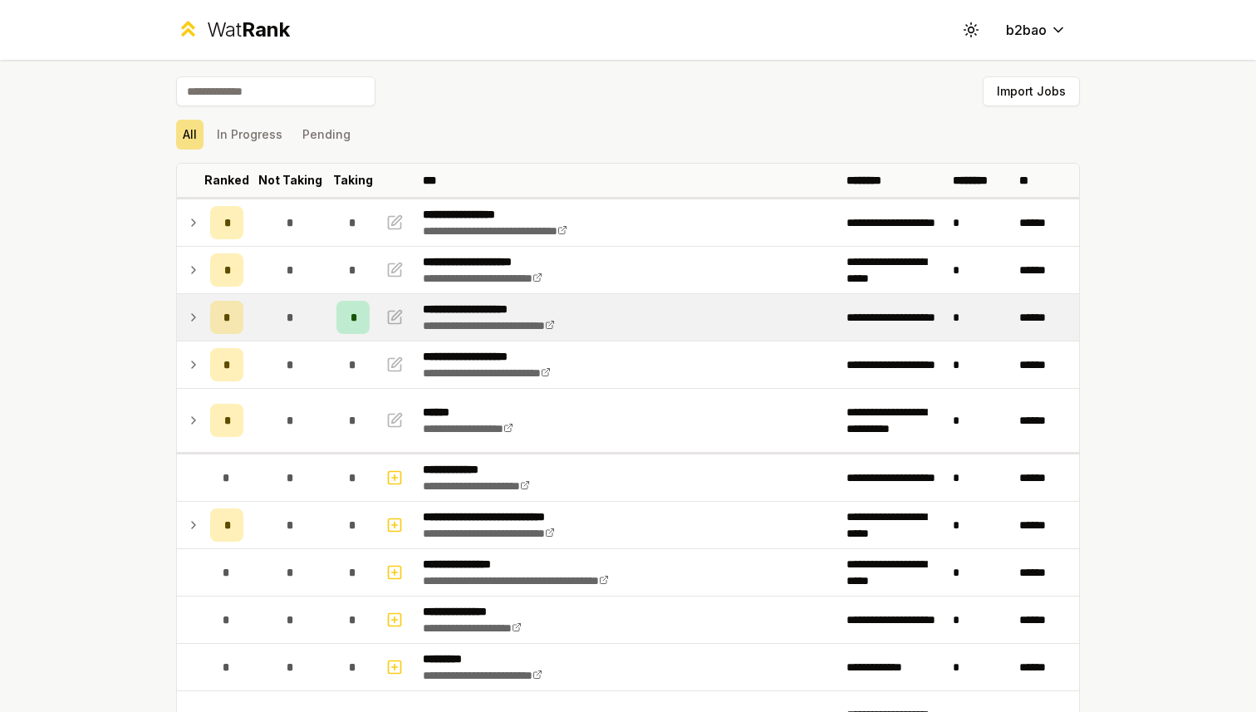
click at [241, 26] on div "Wat Rank" at bounding box center [248, 30] width 83 height 27
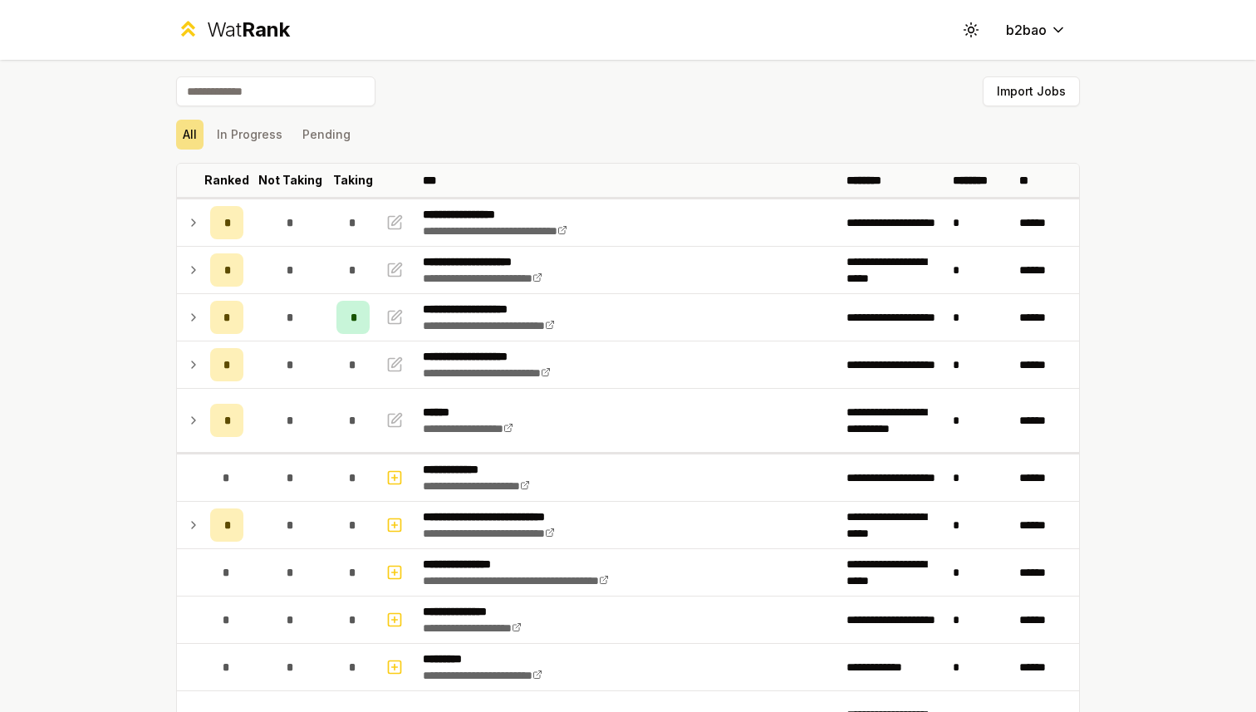
click at [261, 22] on span "Rank" at bounding box center [266, 29] width 48 height 24
click at [258, 130] on button "In Progress" at bounding box center [249, 135] width 79 height 30
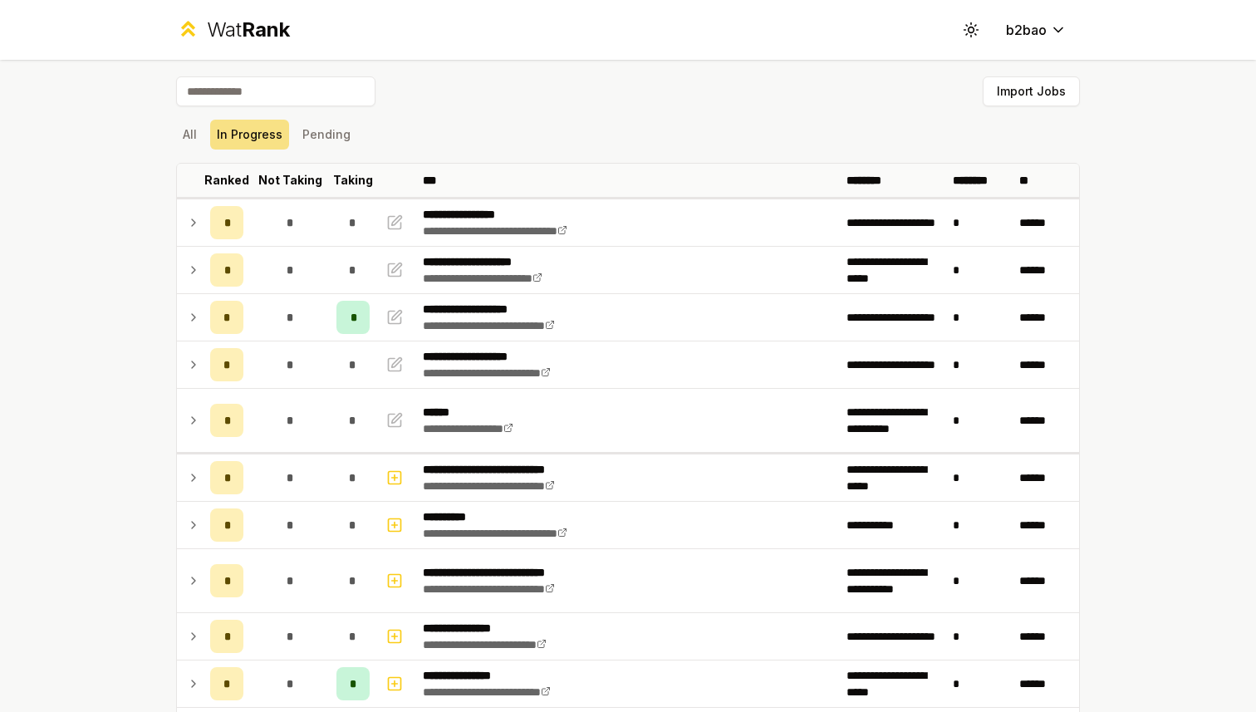
click at [221, 31] on div "Wat Rank" at bounding box center [248, 30] width 83 height 27
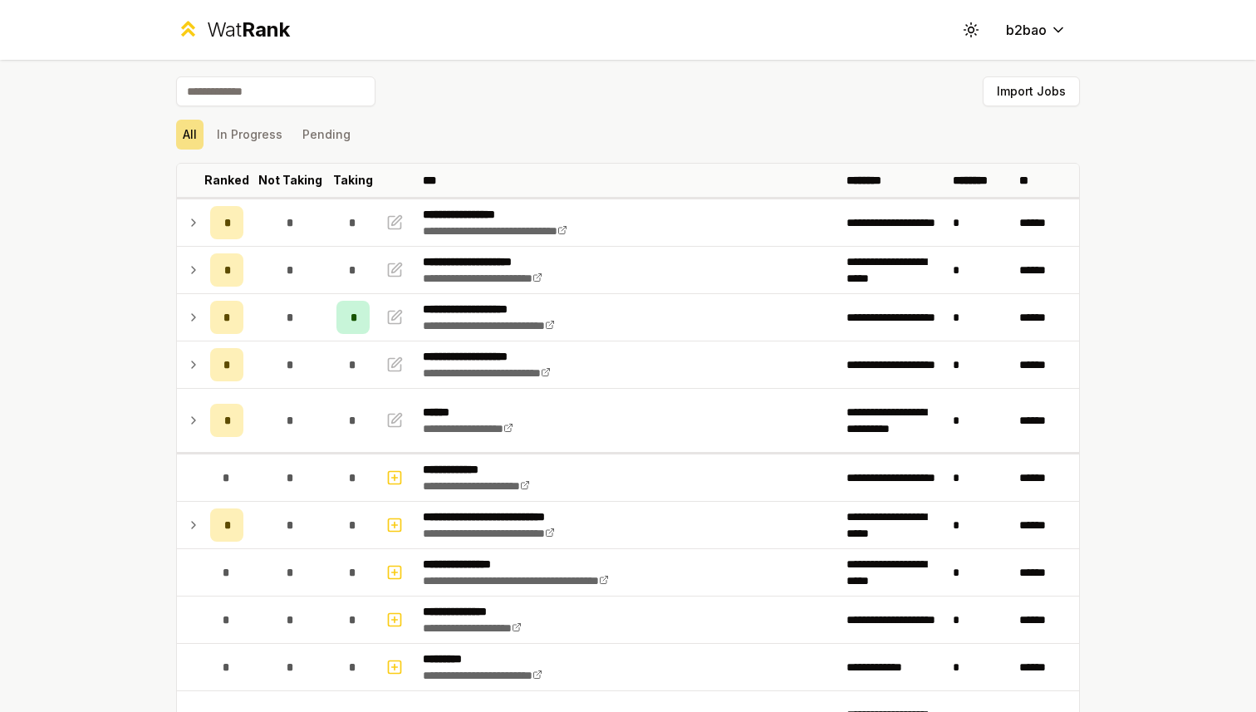
click at [239, 32] on div "Wat Rank" at bounding box center [248, 30] width 83 height 27
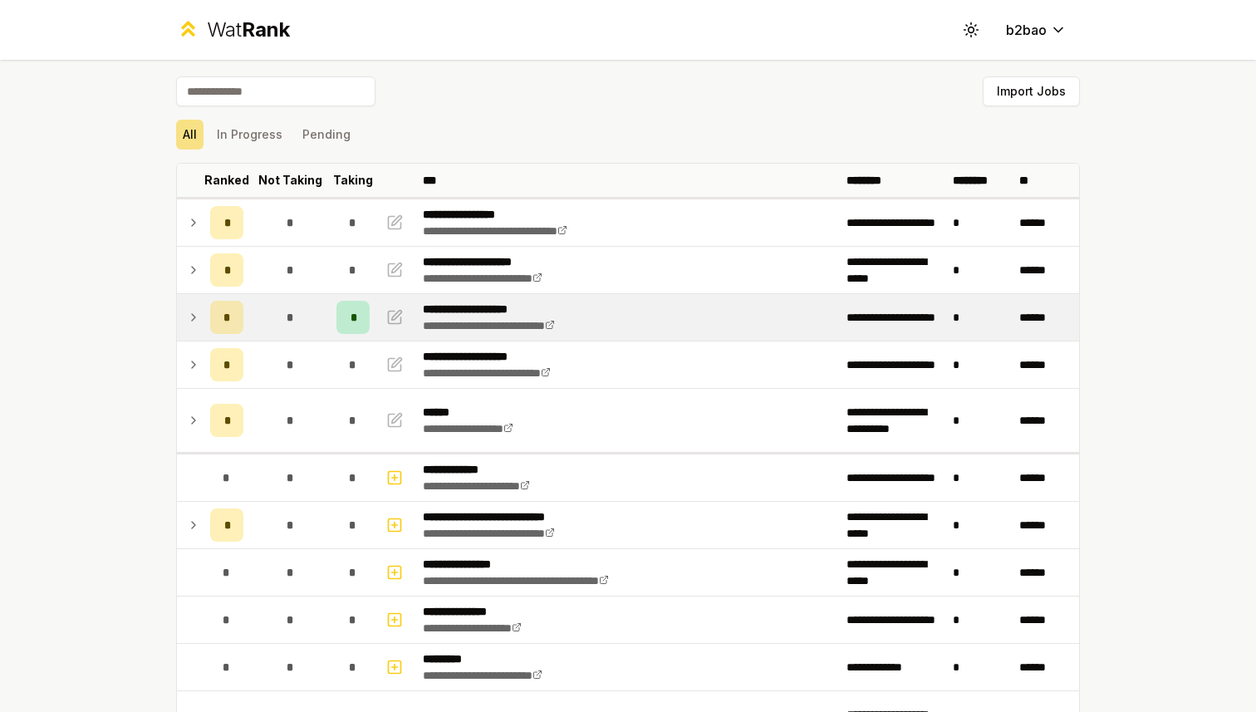
click at [269, 322] on td "*" at bounding box center [290, 317] width 80 height 47
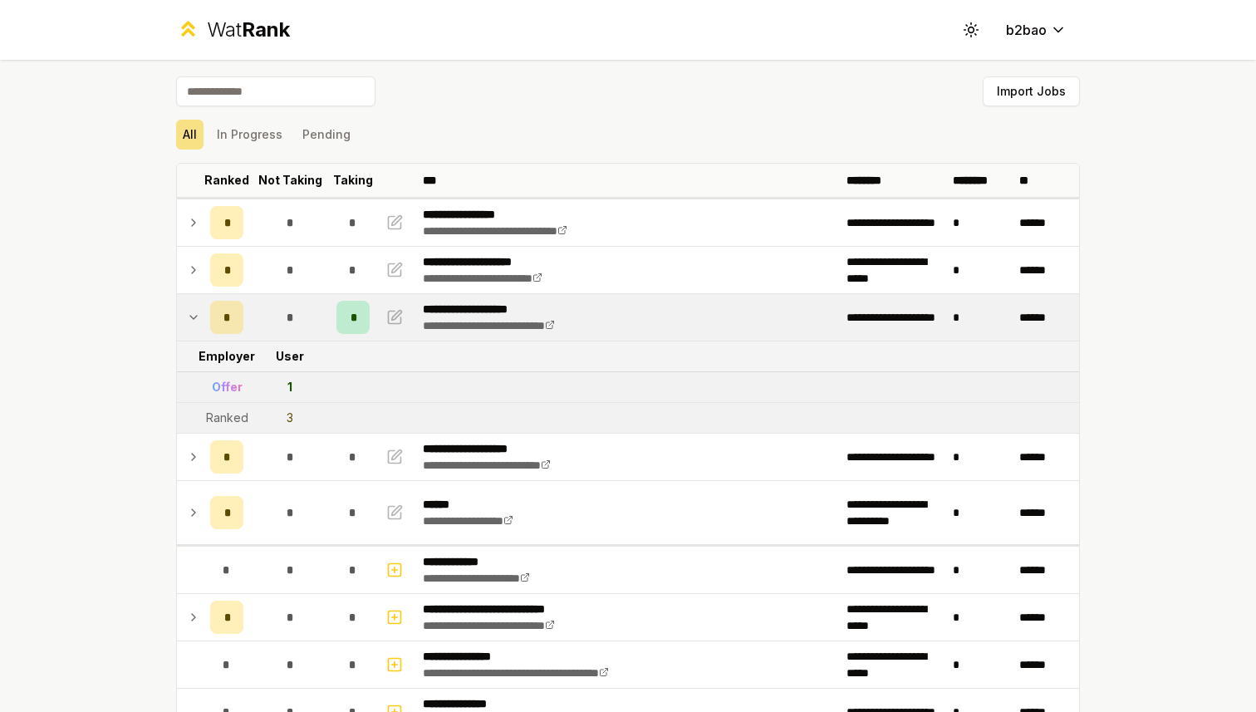
click at [268, 322] on td "*" at bounding box center [290, 317] width 80 height 47
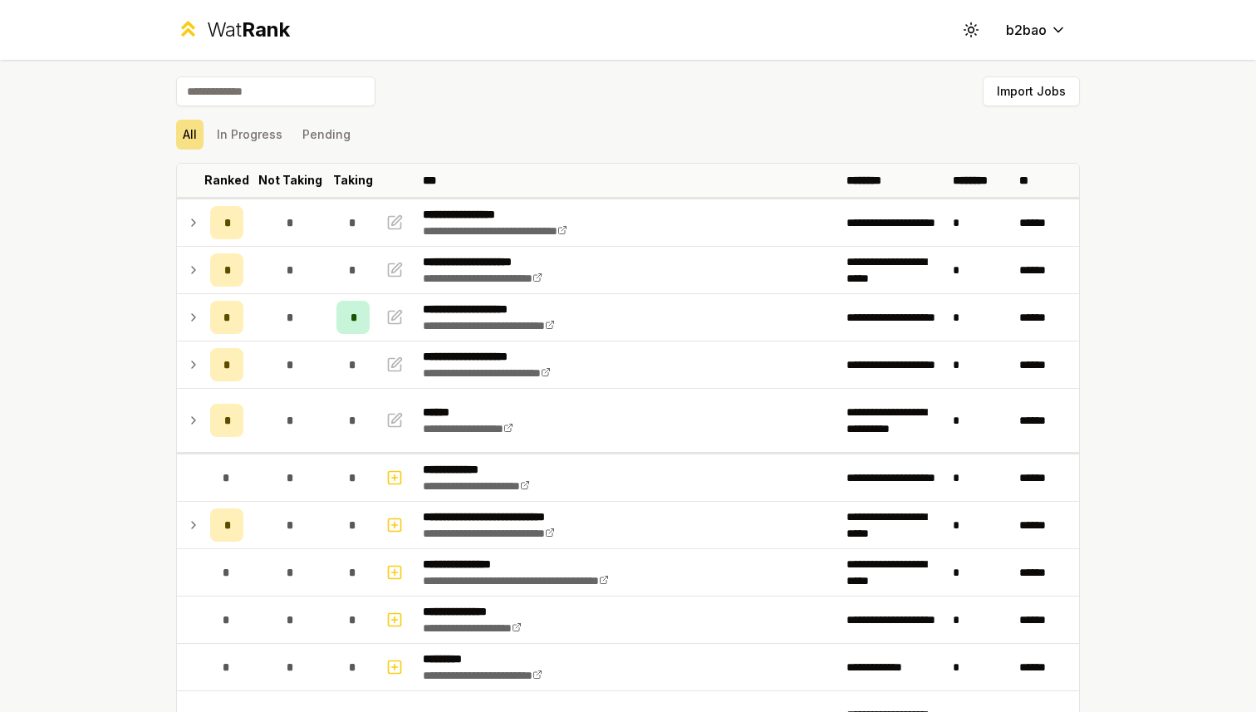
click at [238, 34] on div "Wat Rank" at bounding box center [248, 30] width 83 height 27
